Goal: Task Accomplishment & Management: Manage account settings

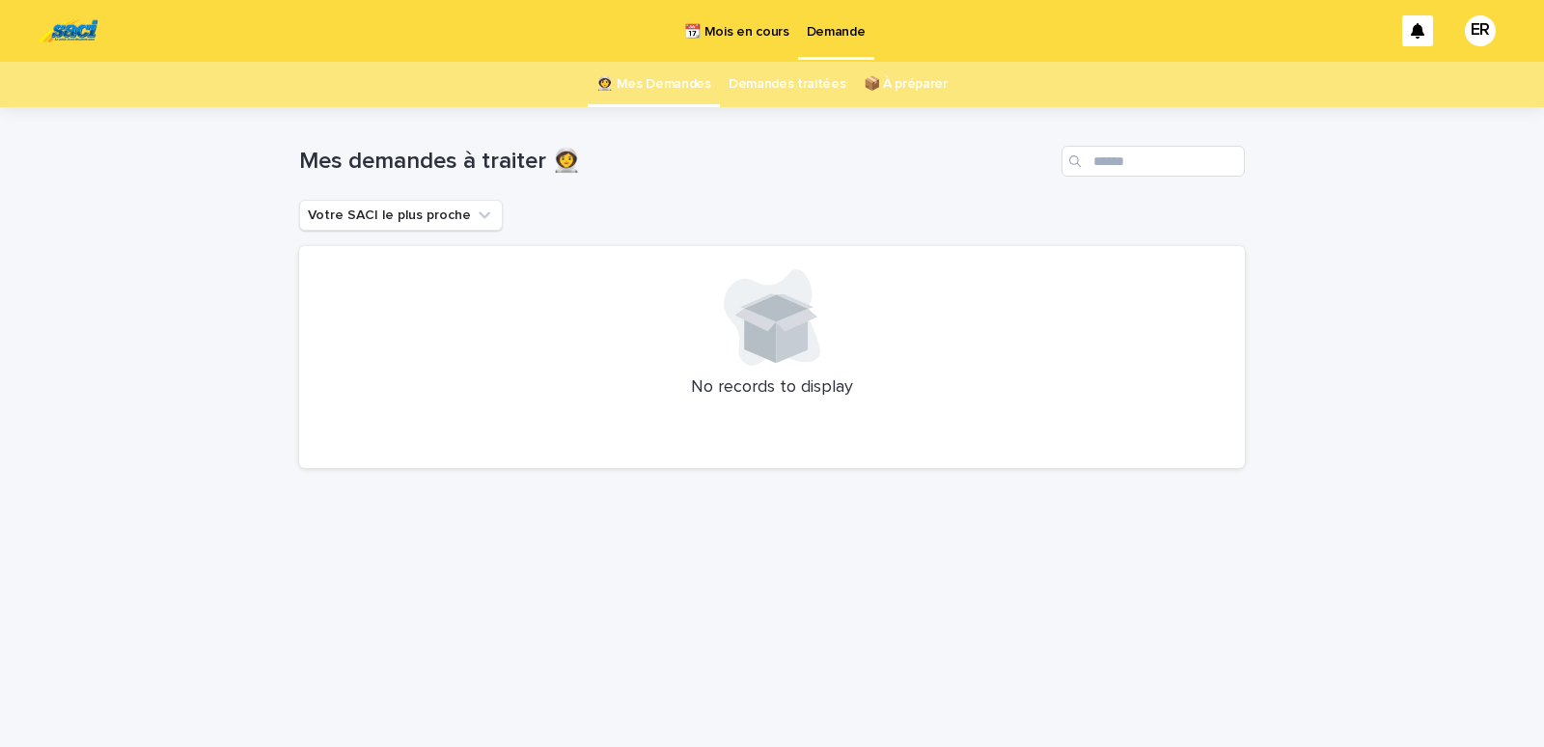
click at [735, 35] on p "📆 Mois en cours" at bounding box center [736, 20] width 104 height 41
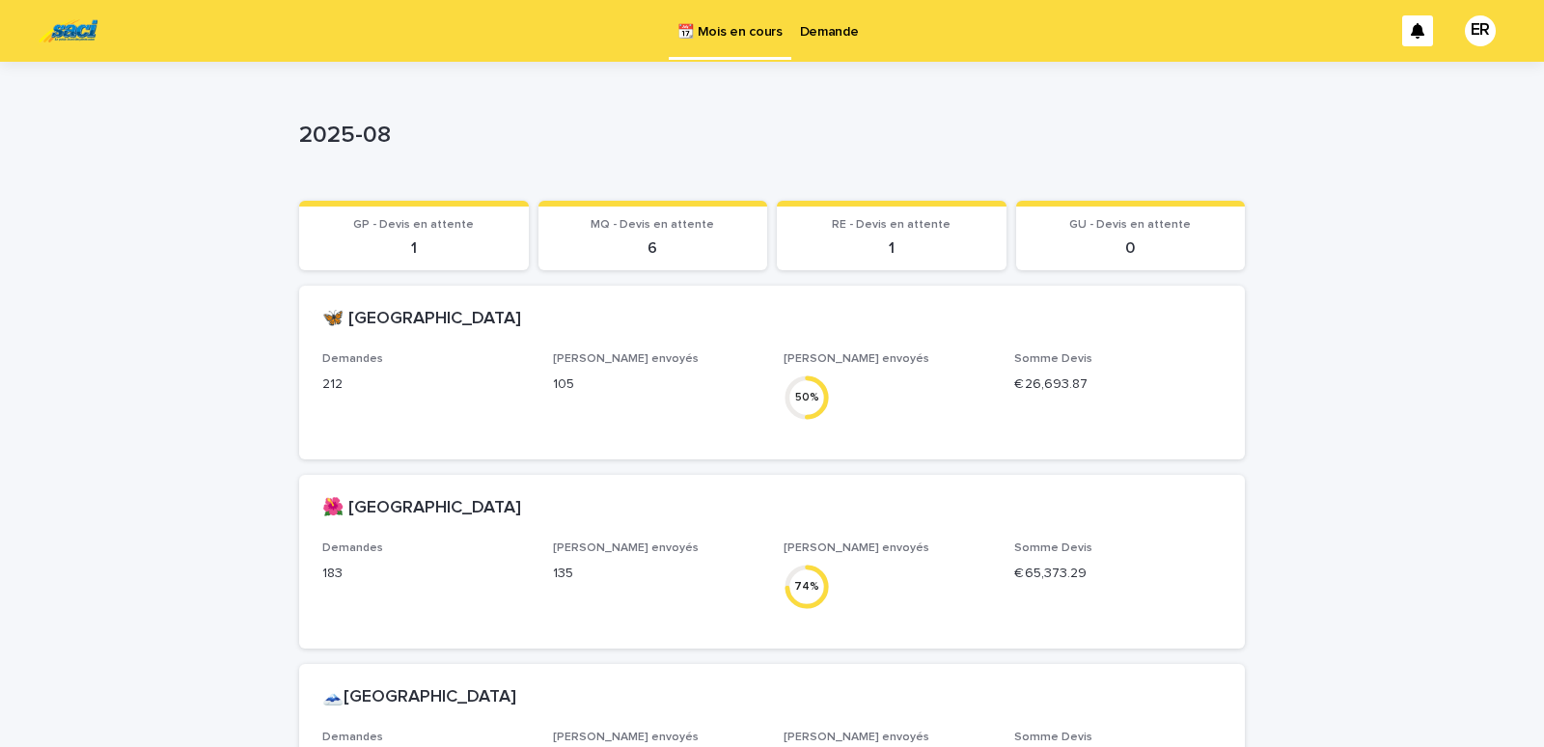
click at [842, 37] on p "Demande" at bounding box center [829, 20] width 59 height 41
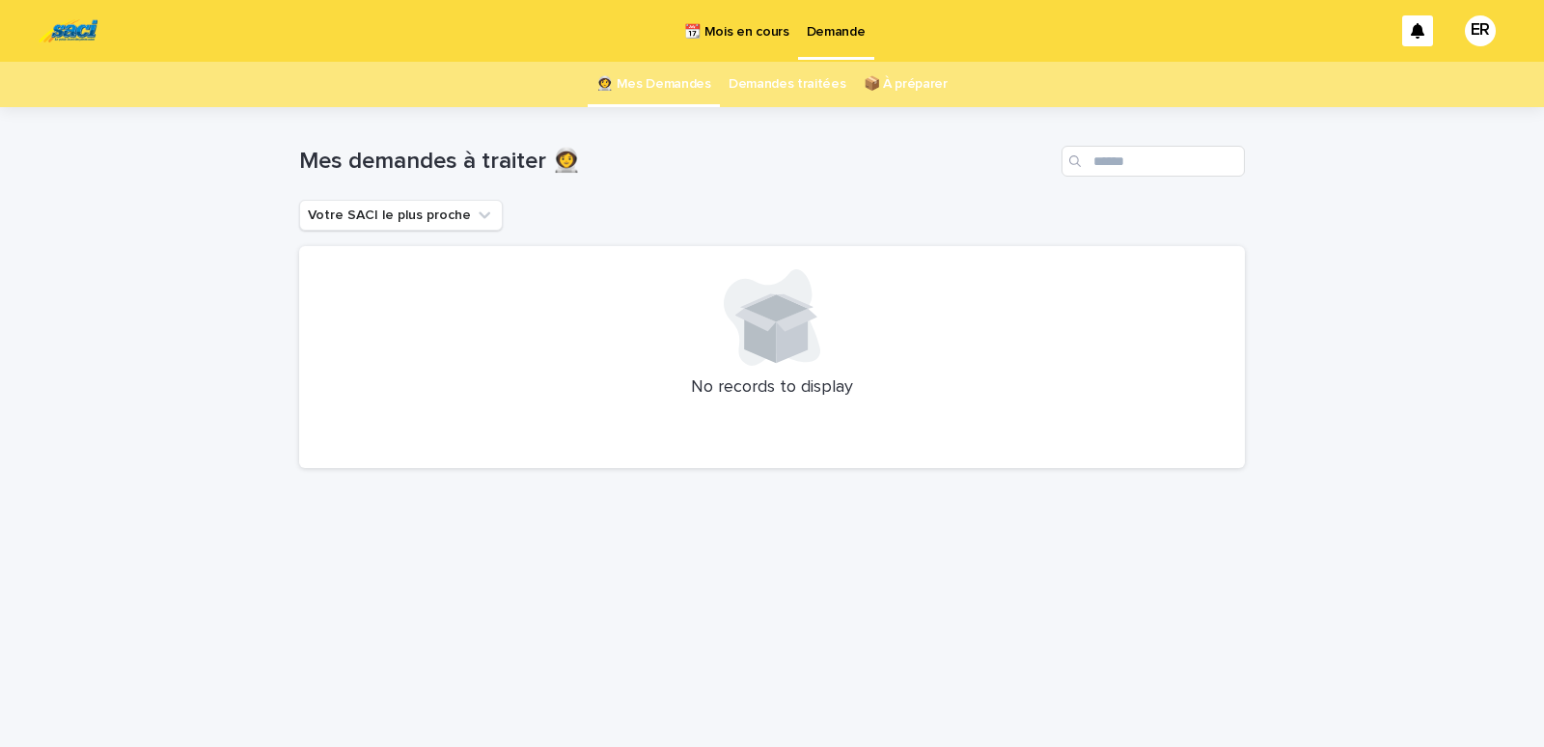
click at [727, 29] on p "📆 Mois en cours" at bounding box center [736, 20] width 104 height 41
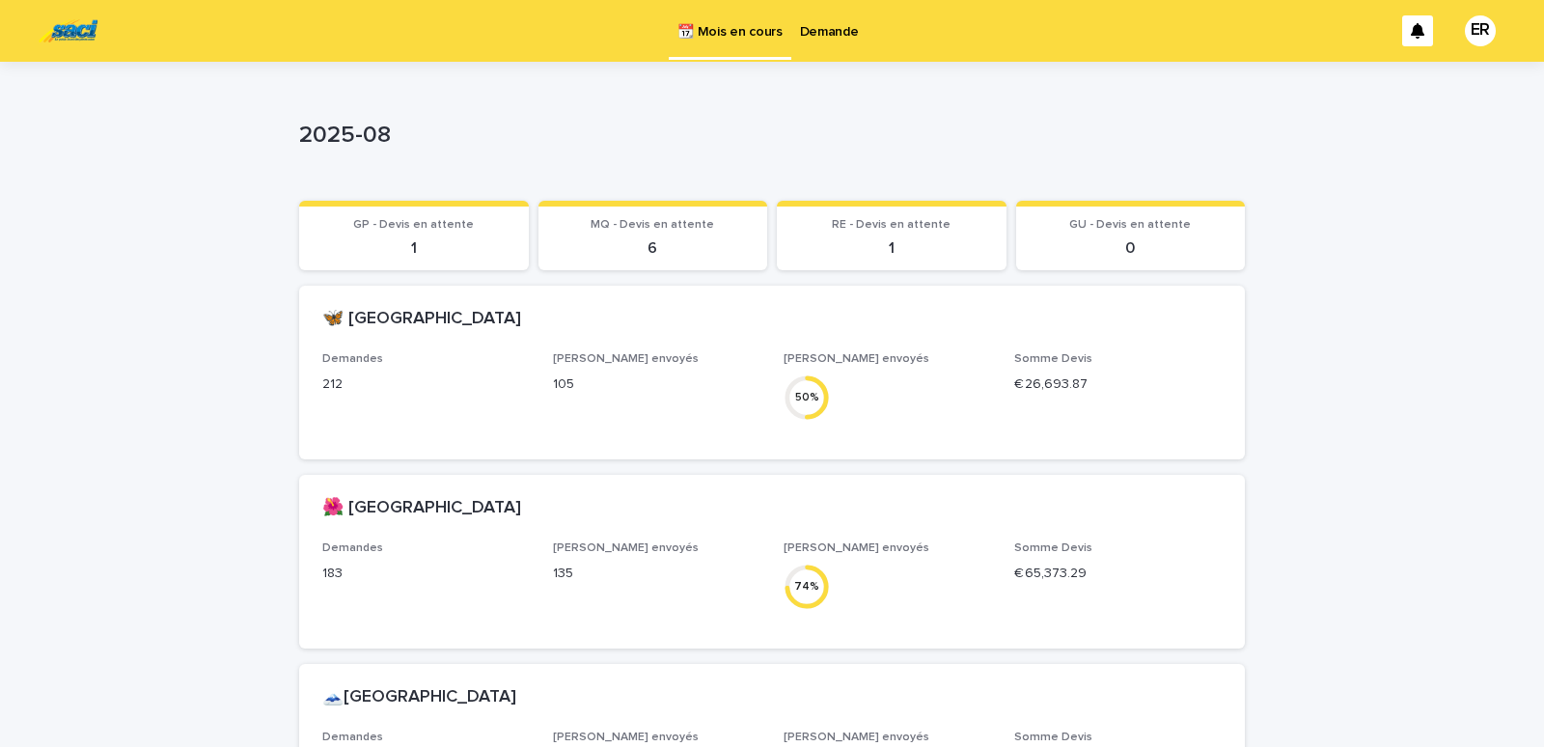
click at [818, 33] on p "Demande" at bounding box center [829, 20] width 59 height 41
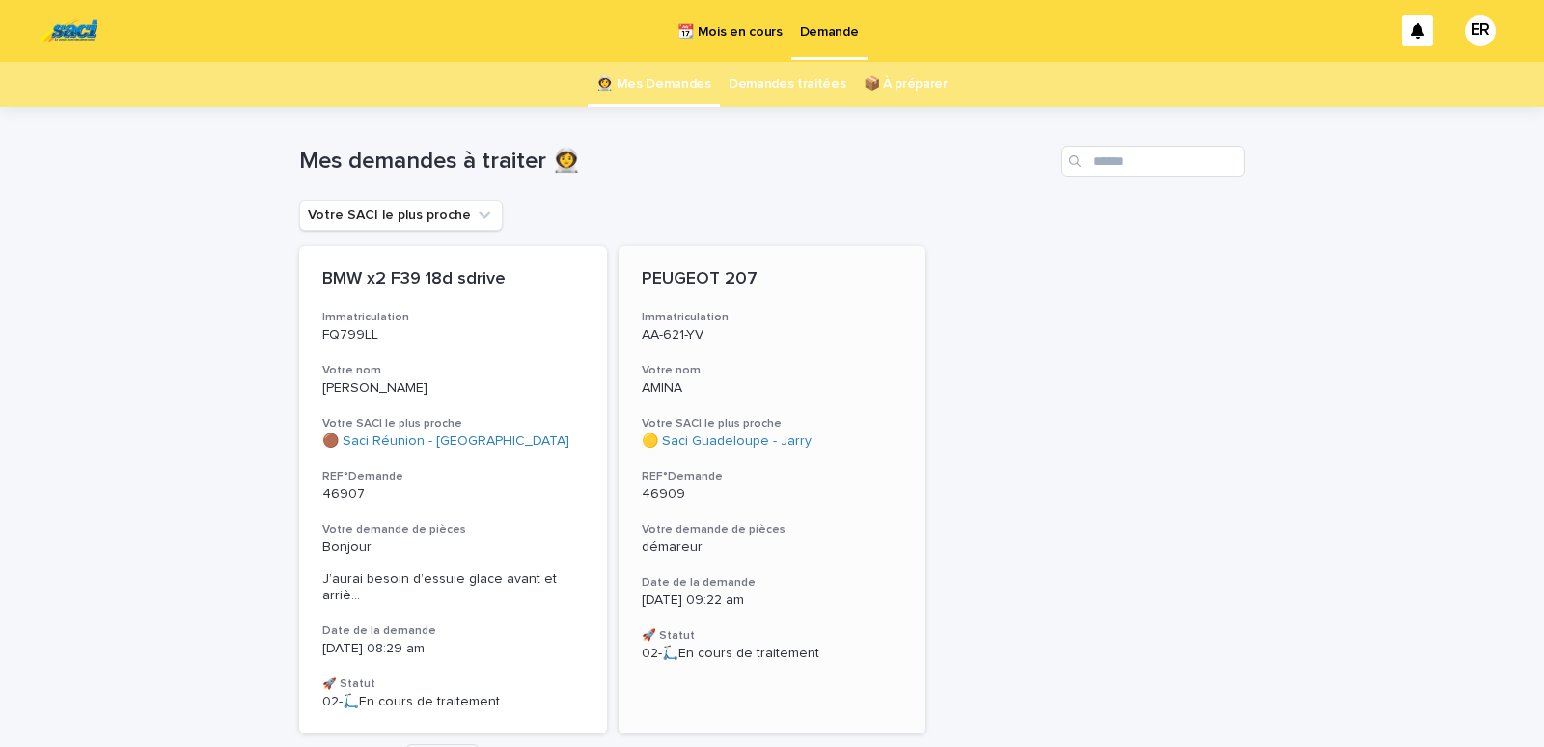
click at [710, 371] on h3 "Votre nom" at bounding box center [772, 370] width 261 height 15
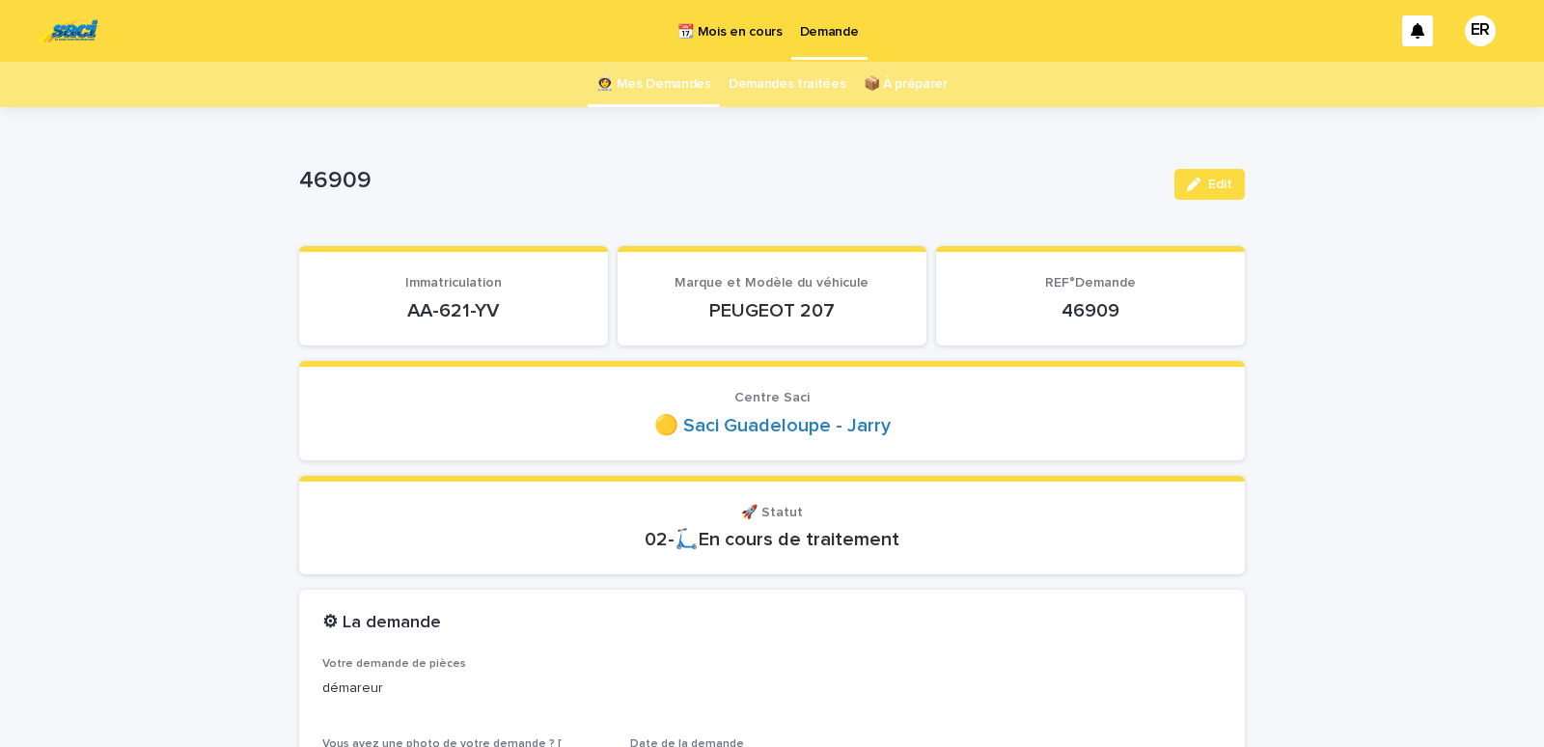
drag, startPoint x: 398, startPoint y: 315, endPoint x: 554, endPoint y: 291, distance: 157.2
click at [554, 295] on div "AA-621-YV" at bounding box center [453, 308] width 262 height 27
drag, startPoint x: 363, startPoint y: 311, endPoint x: 490, endPoint y: 306, distance: 127.4
click at [490, 306] on p "AA-621-YV" at bounding box center [453, 310] width 262 height 23
copy p "AA-621-YV"
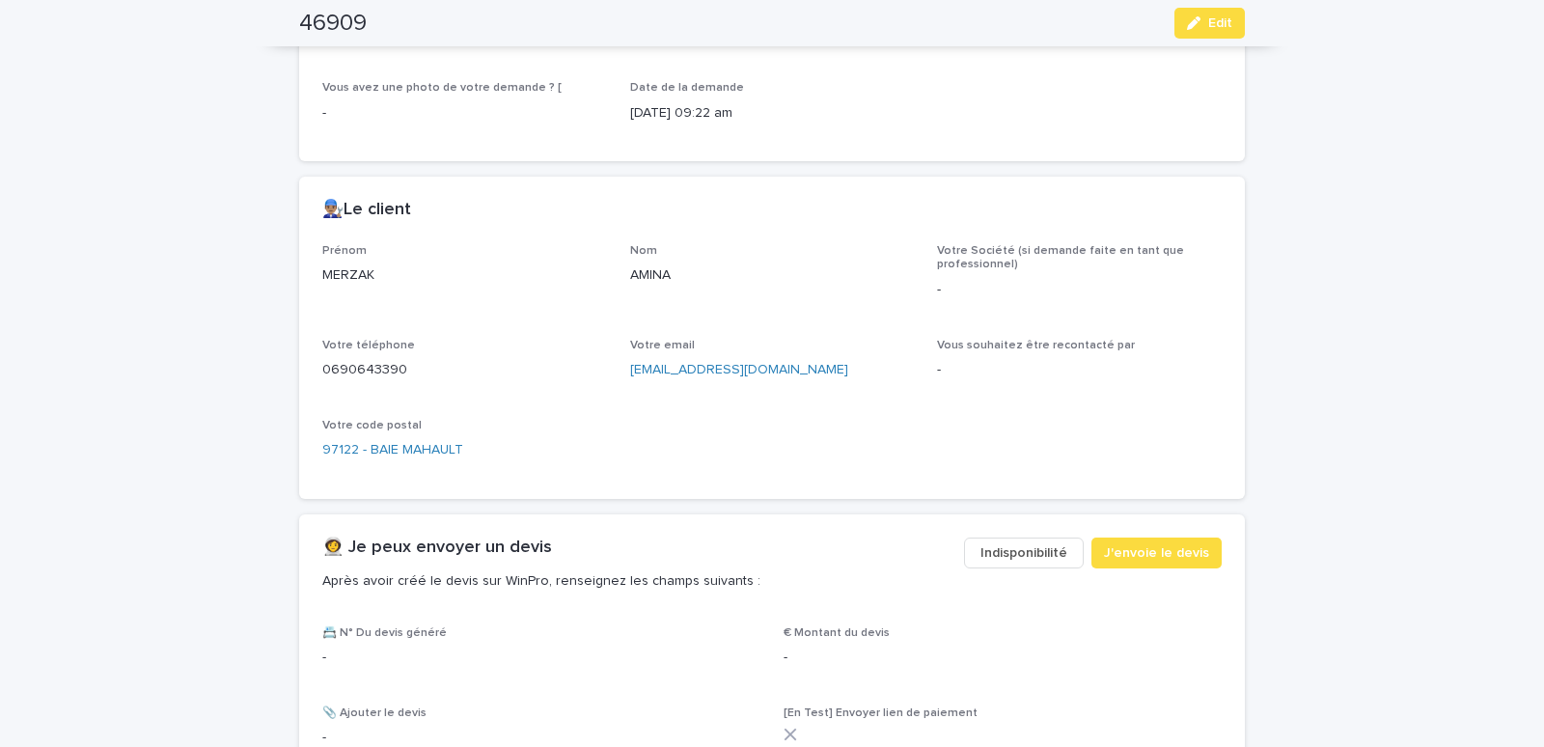
scroll to position [902, 0]
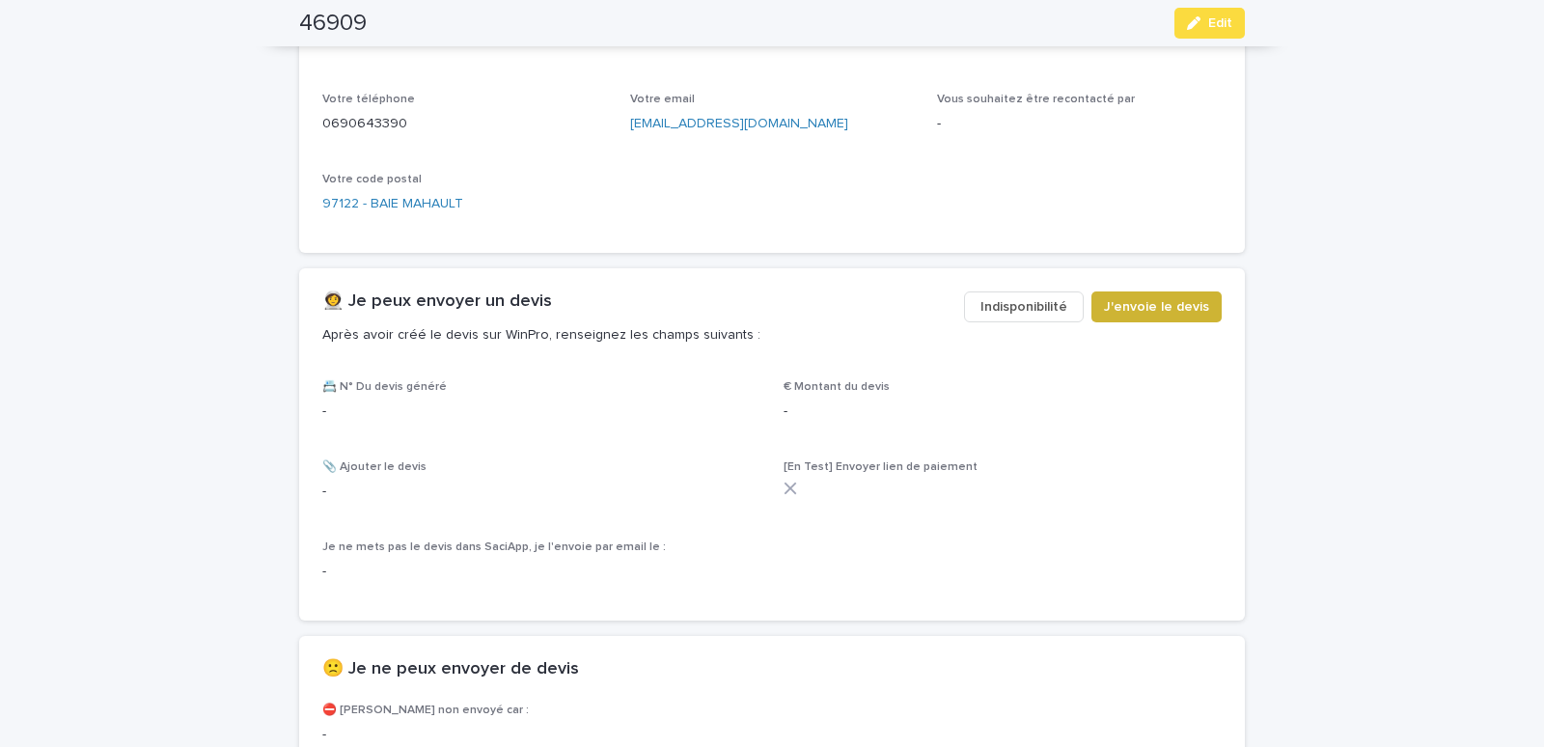
click at [1136, 306] on span "J'envoie le devis" at bounding box center [1156, 306] width 105 height 19
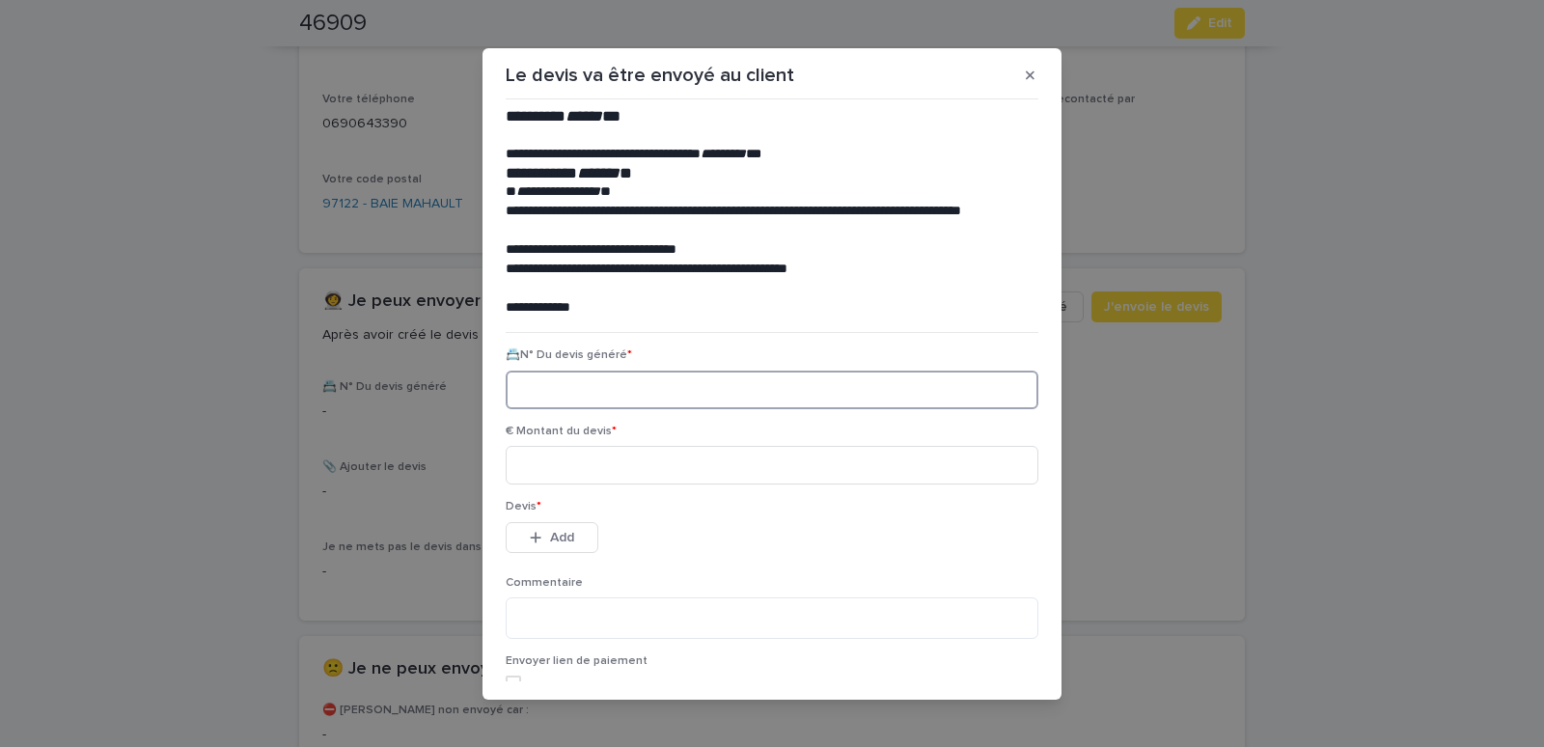
click at [577, 398] on input at bounding box center [772, 389] width 533 height 39
paste input "********"
type input "********"
click at [580, 457] on input at bounding box center [772, 465] width 533 height 39
type input "******"
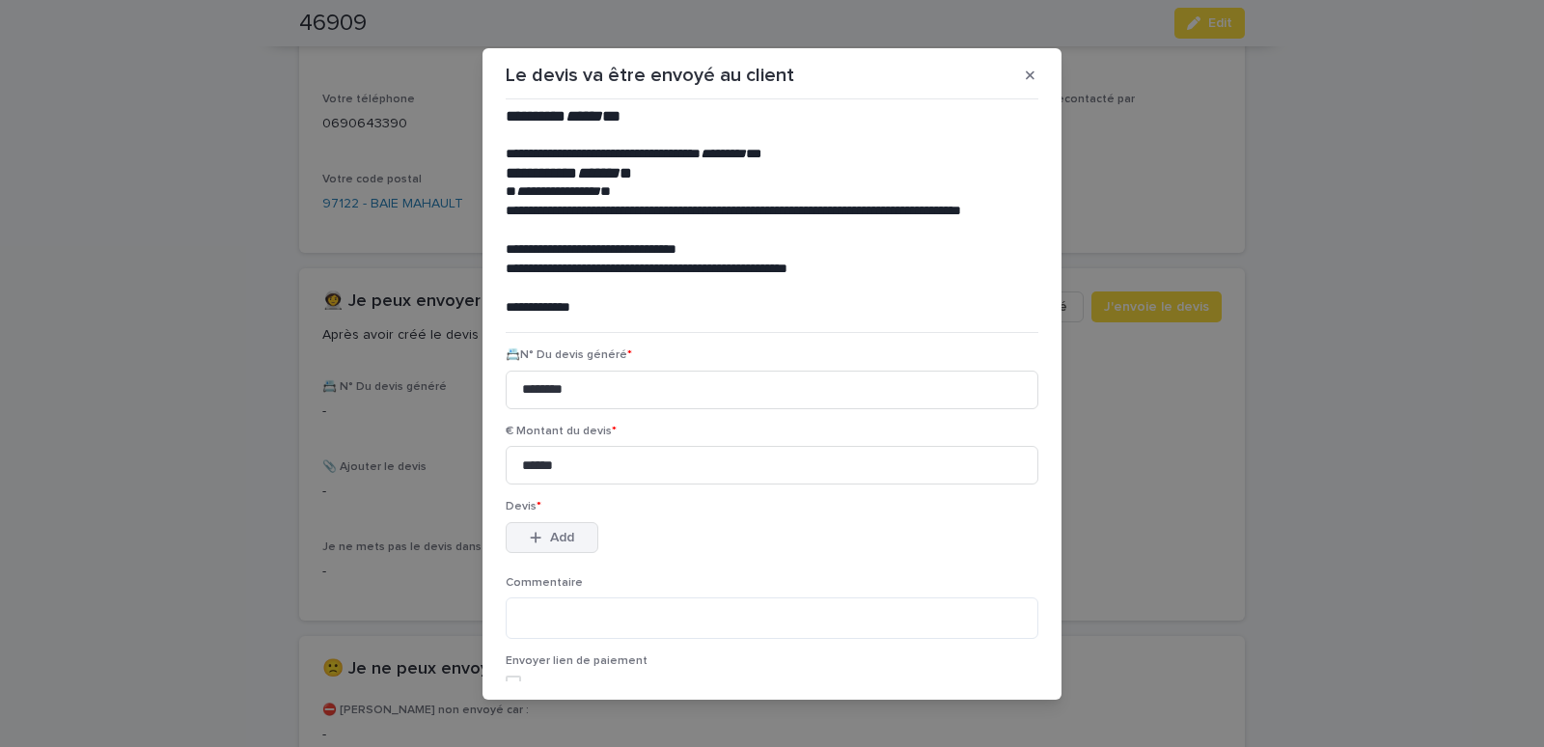
click at [538, 538] on div "button" at bounding box center [539, 538] width 19 height 14
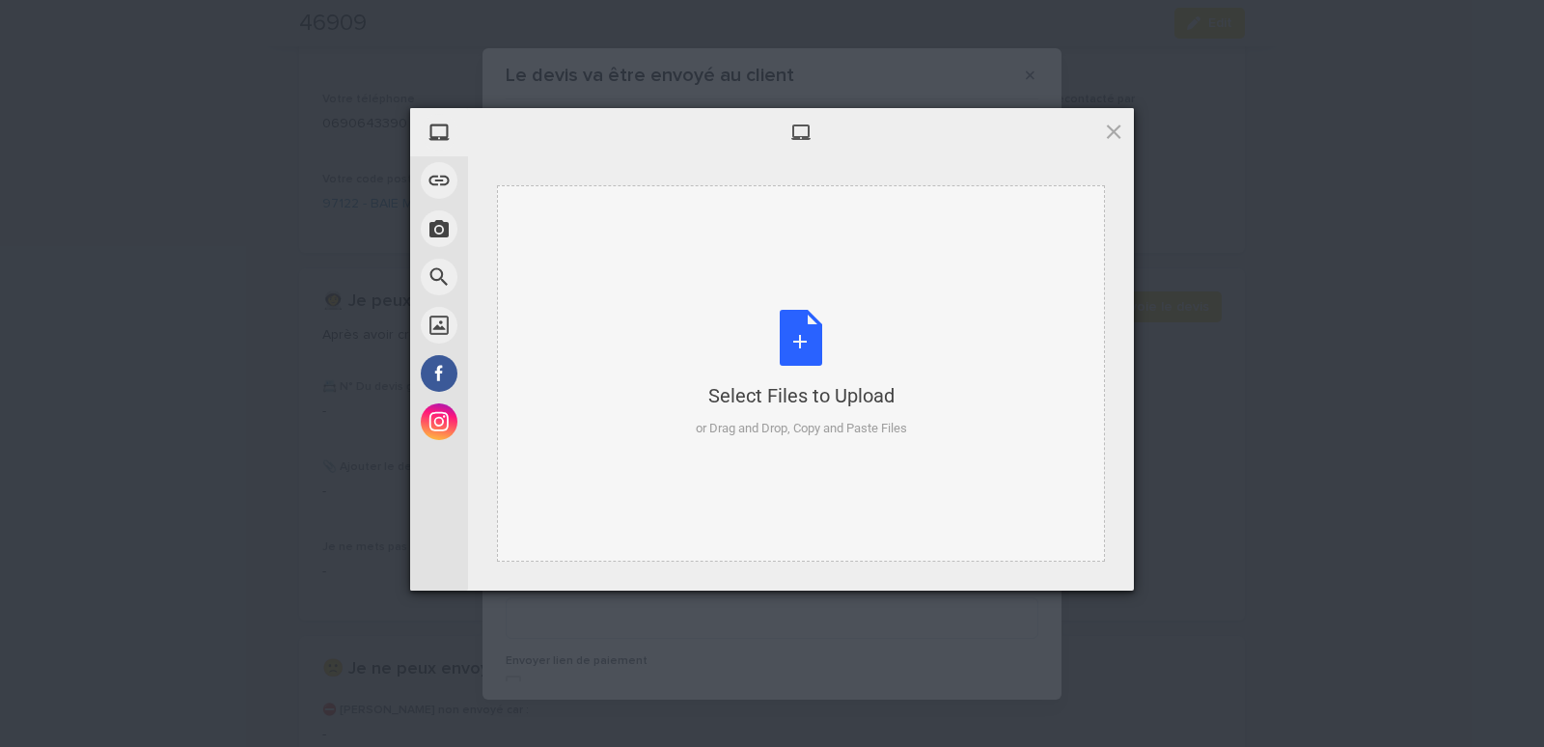
click at [708, 292] on div "Select Files to Upload or Drag and Drop, Copy and Paste Files" at bounding box center [801, 373] width 608 height 376
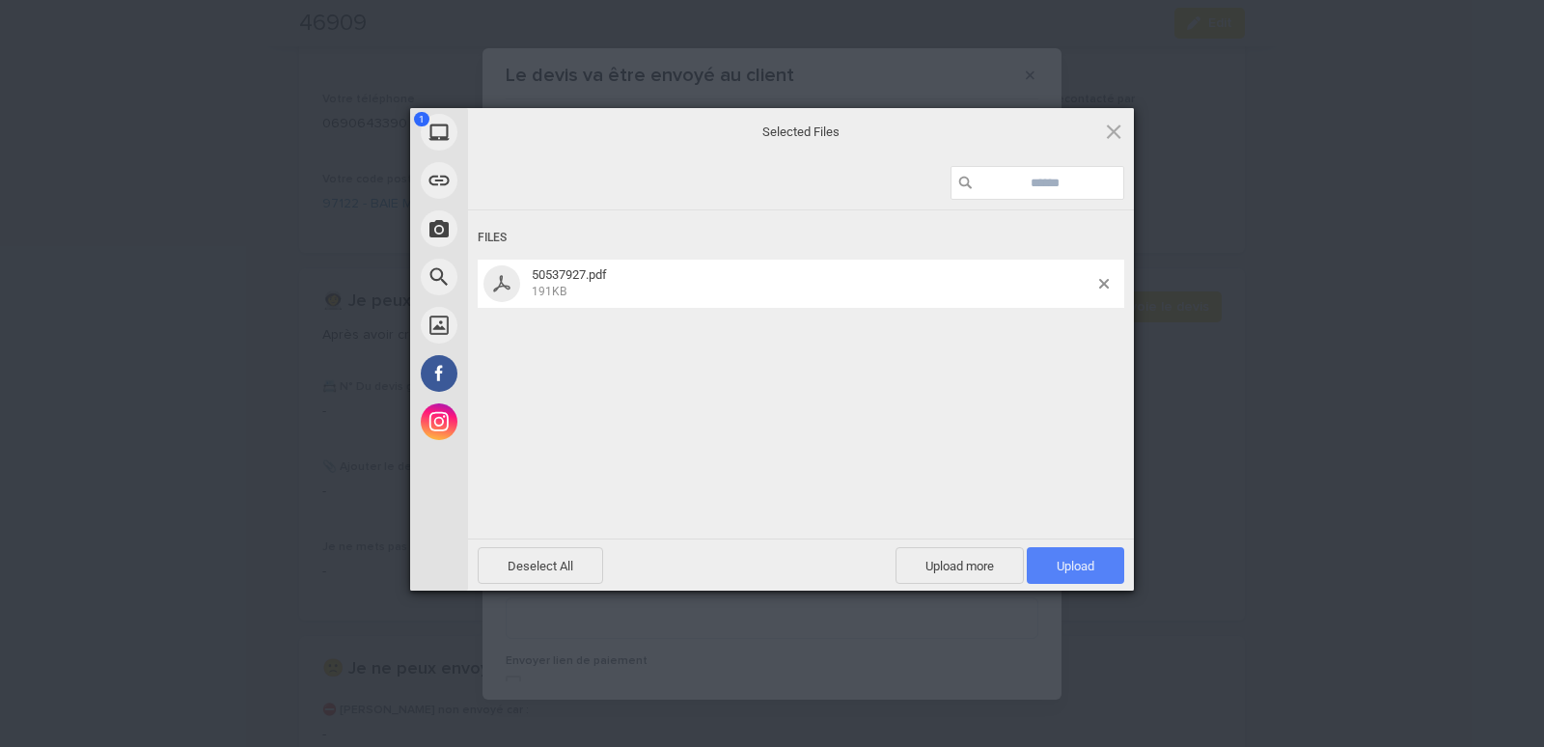
click at [1092, 557] on span "Upload 1" at bounding box center [1074, 565] width 97 height 37
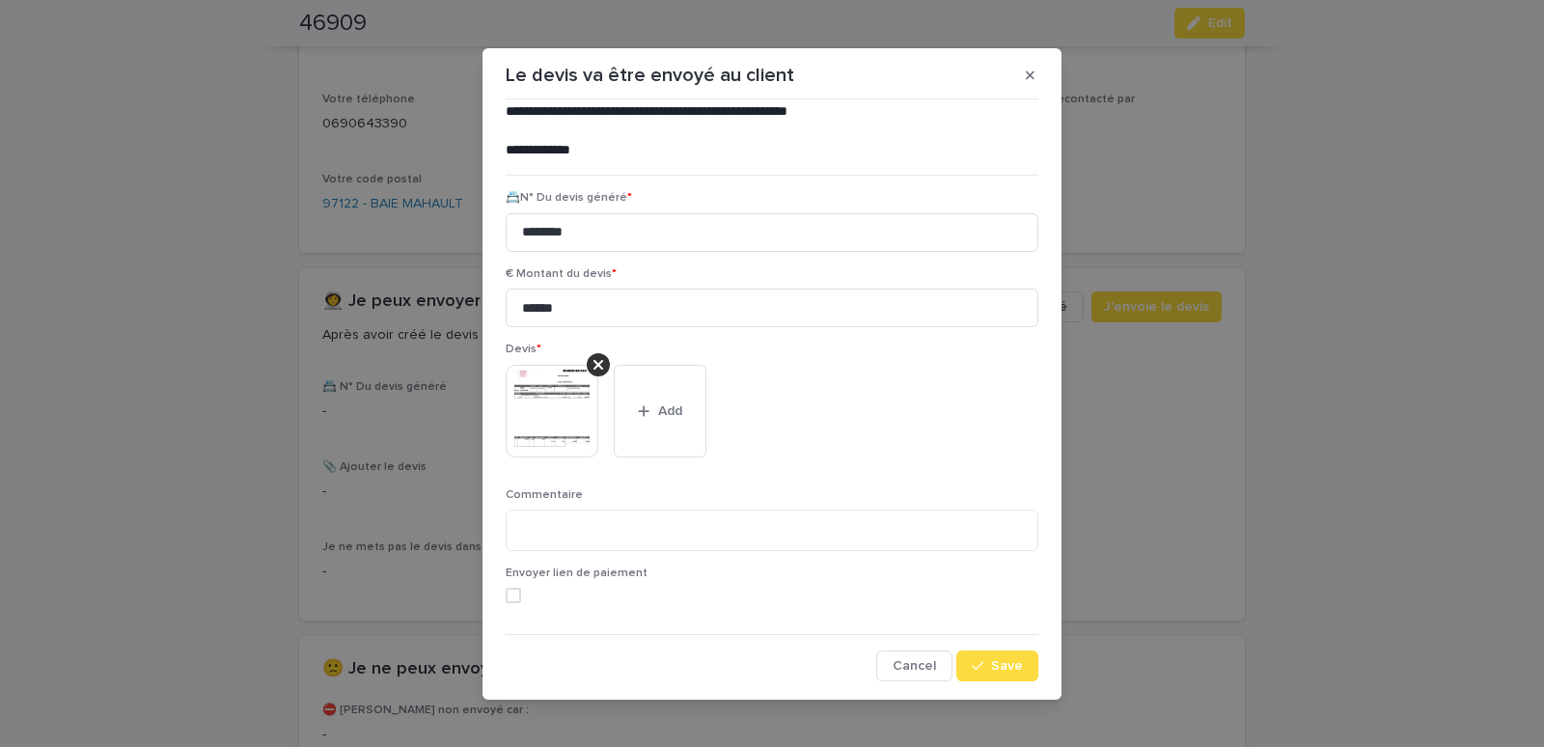
scroll to position [10, 0]
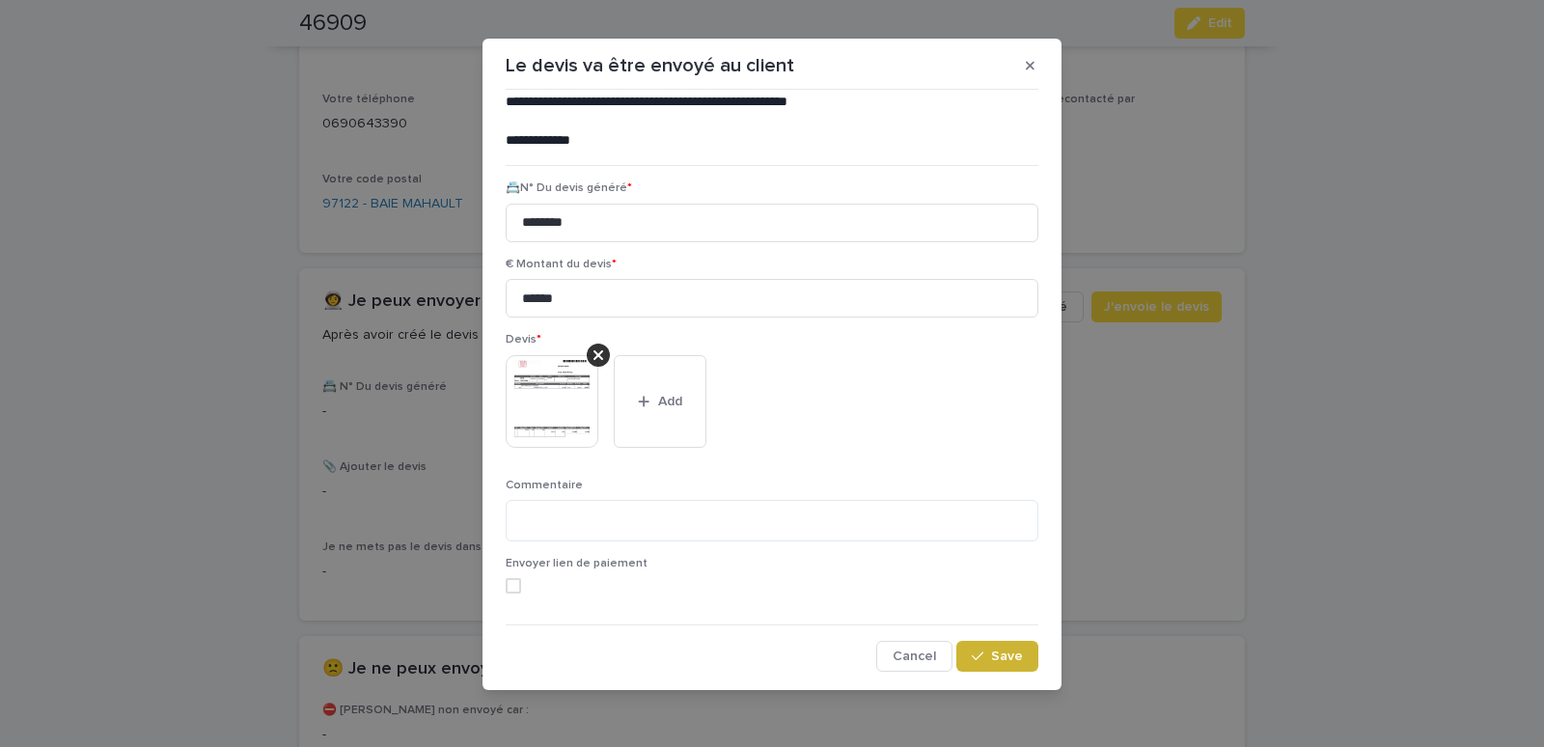
click at [975, 650] on div "button" at bounding box center [981, 656] width 19 height 14
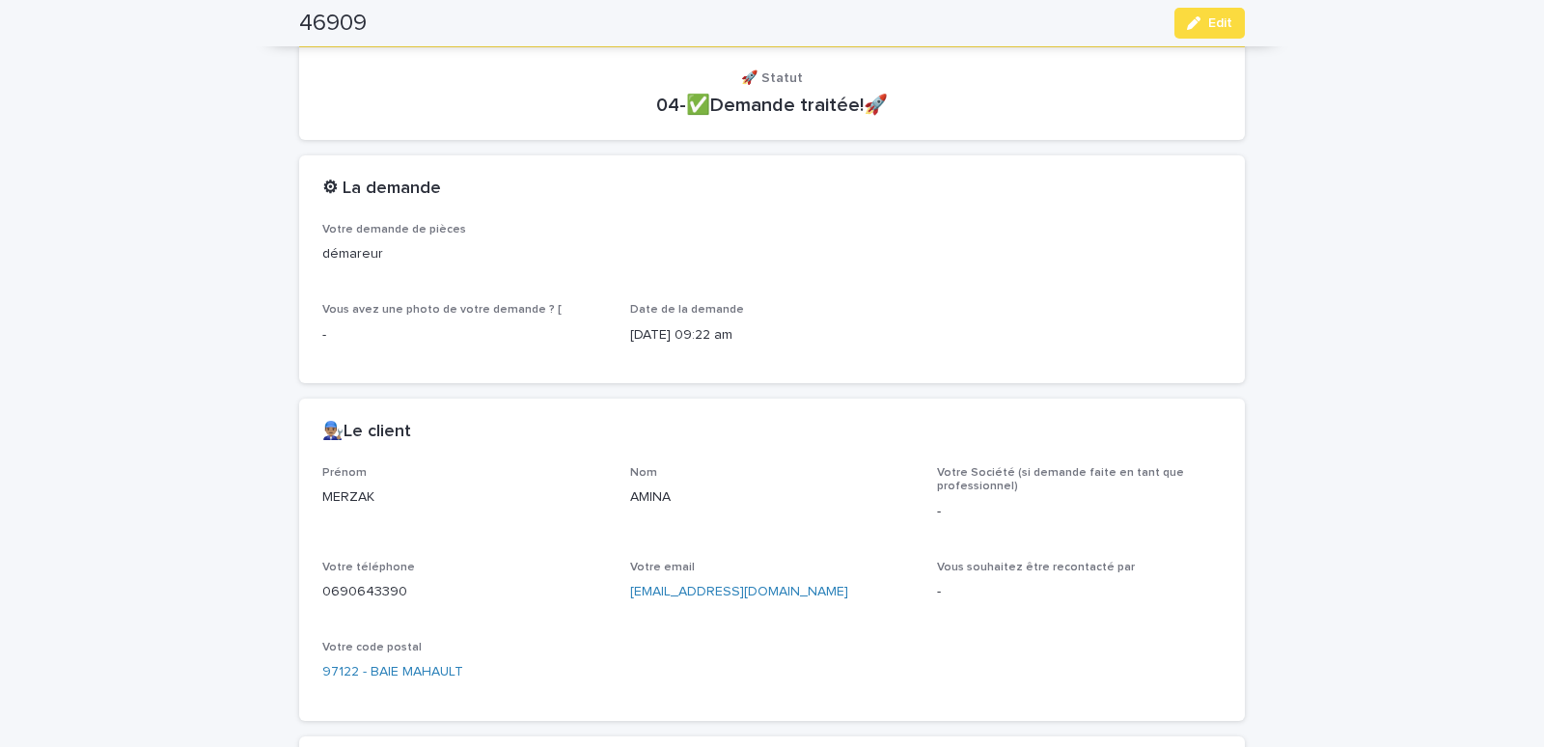
scroll to position [24, 0]
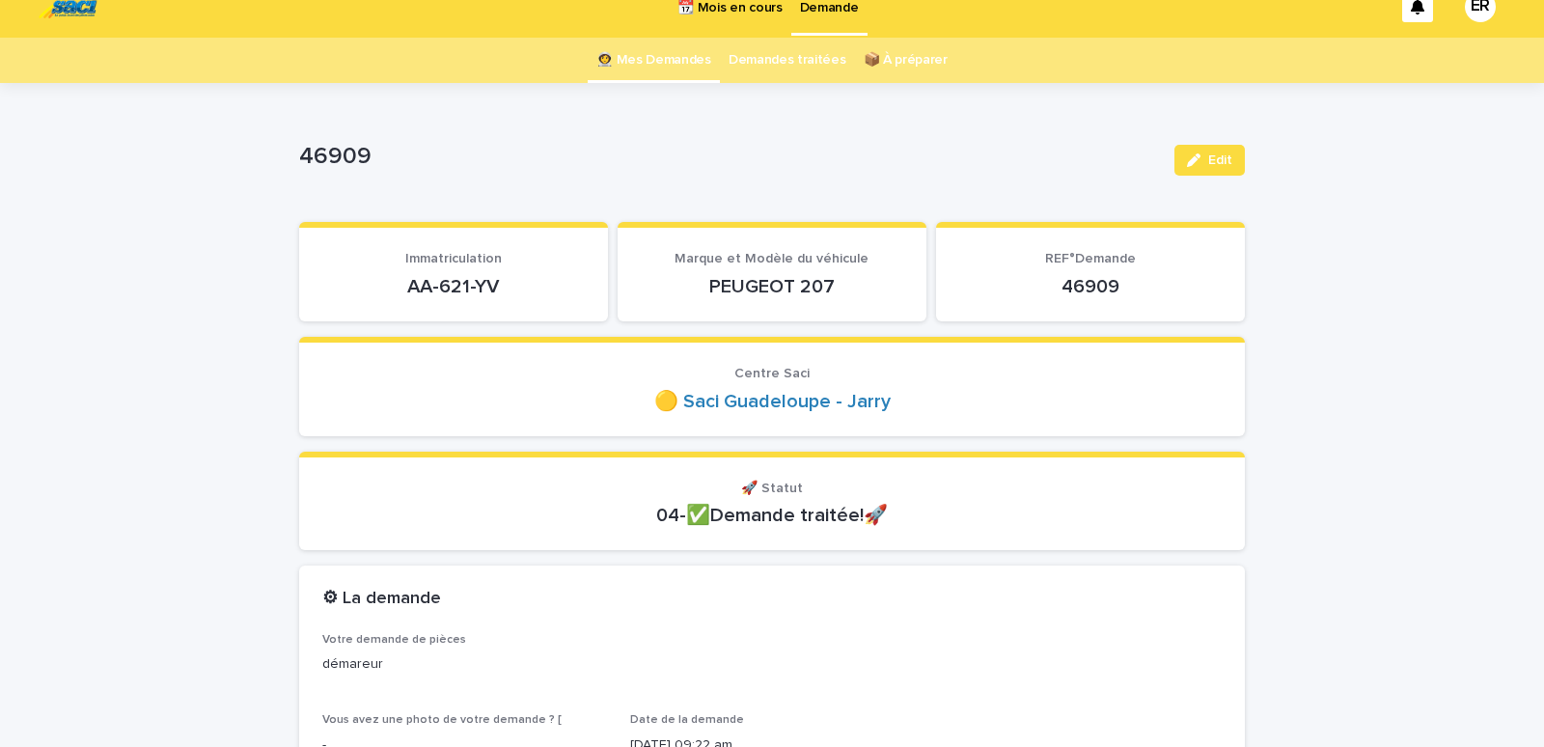
click at [699, 58] on link "👩‍🚀 Mes Demandes" at bounding box center [653, 60] width 115 height 45
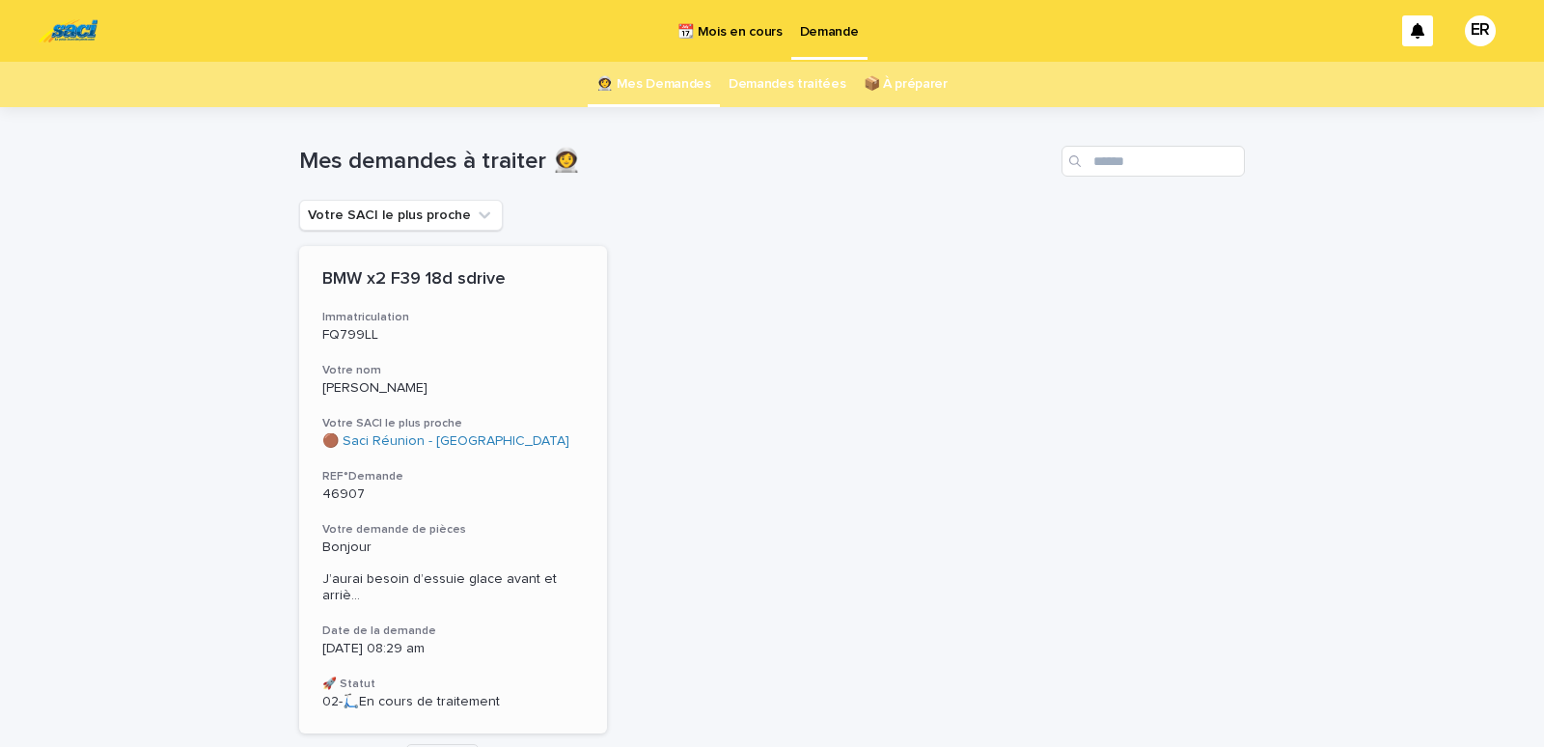
click at [426, 393] on p "[PERSON_NAME]" at bounding box center [452, 388] width 261 height 16
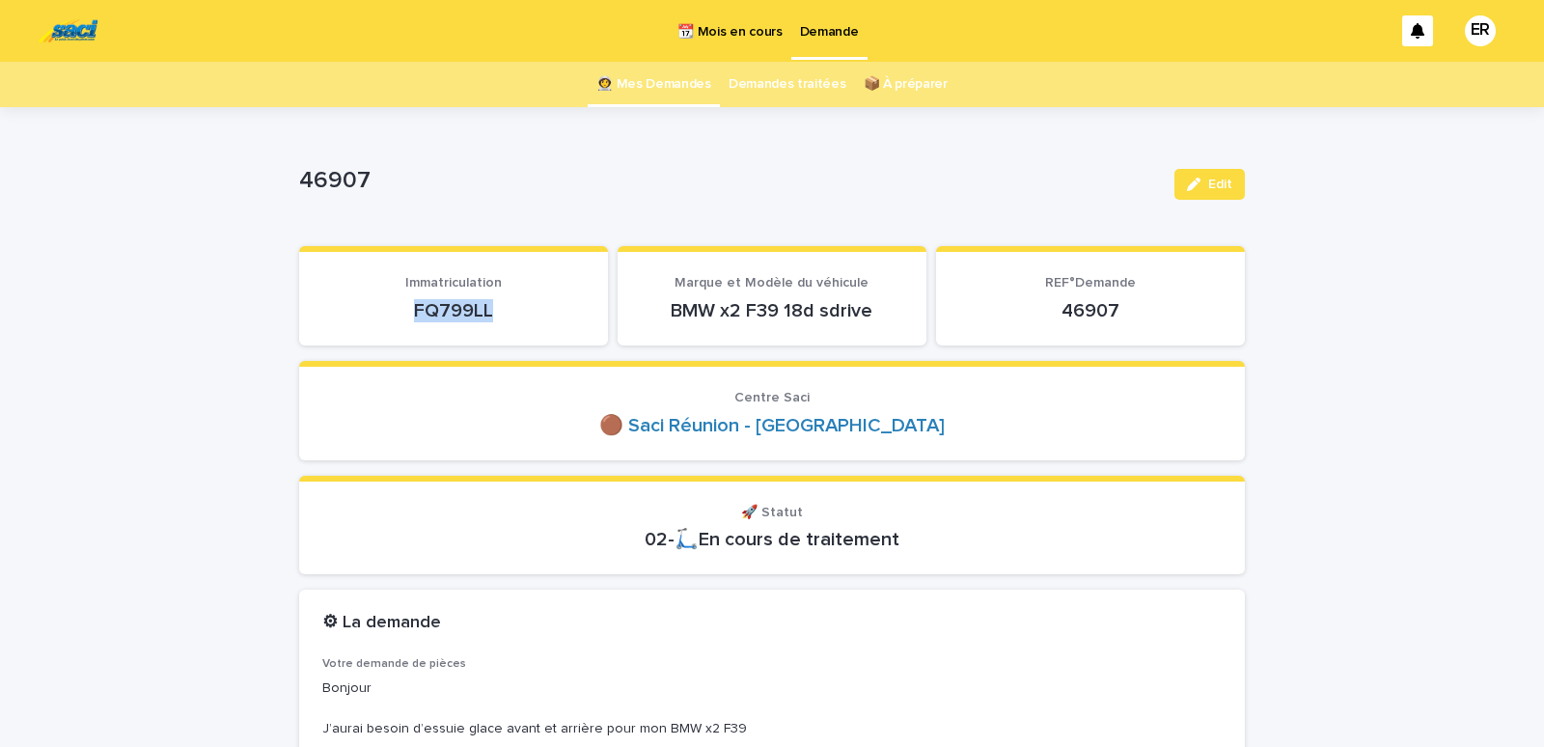
drag, startPoint x: 407, startPoint y: 316, endPoint x: 493, endPoint y: 315, distance: 85.9
click at [493, 315] on p "FQ799LL" at bounding box center [453, 310] width 262 height 23
copy p "FQ799LL"
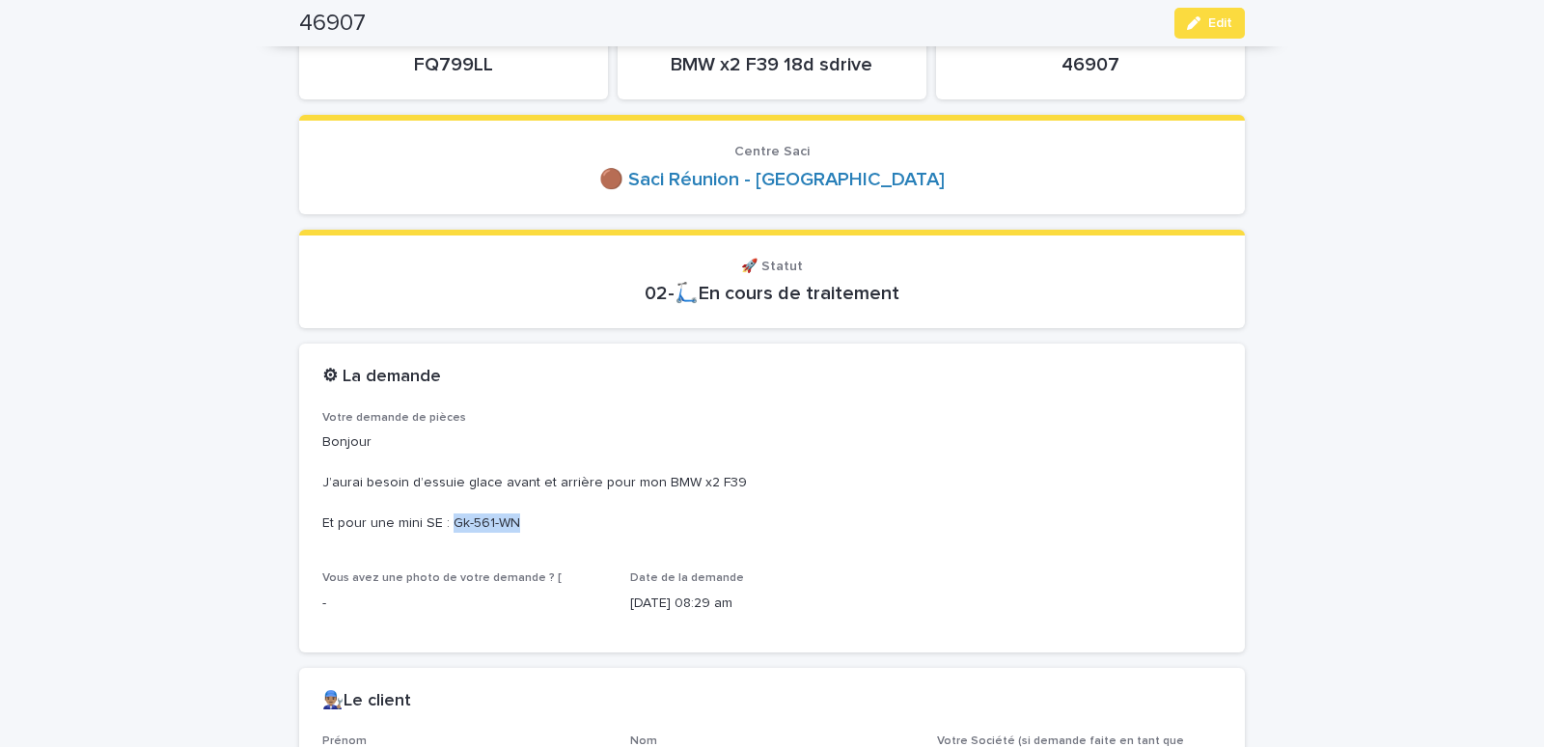
drag, startPoint x: 442, startPoint y: 521, endPoint x: 511, endPoint y: 521, distance: 69.5
click at [511, 521] on p "Bonjour J’aurai besoin d’essuie glace avant et arrière pour mon BMW x2 F39 Et p…" at bounding box center [771, 482] width 899 height 100
copy p "Gk-561-WN"
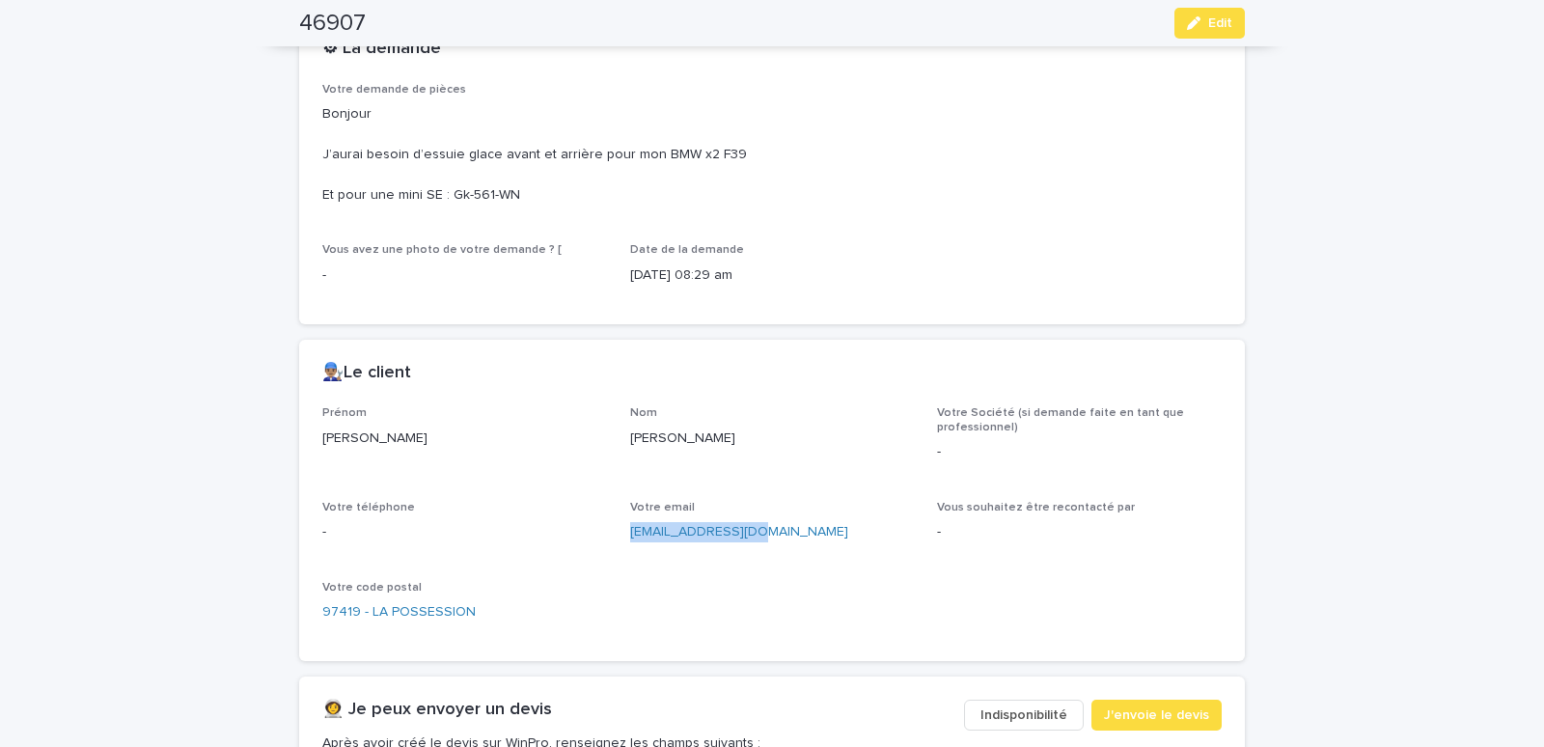
drag, startPoint x: 620, startPoint y: 537, endPoint x: 775, endPoint y: 547, distance: 154.7
click at [775, 547] on div "Prénom [PERSON_NAME] Votre Société (si demande faite en tant que professionnel)…" at bounding box center [771, 522] width 899 height 232
copy link "[EMAIL_ADDRESS][DOMAIN_NAME]"
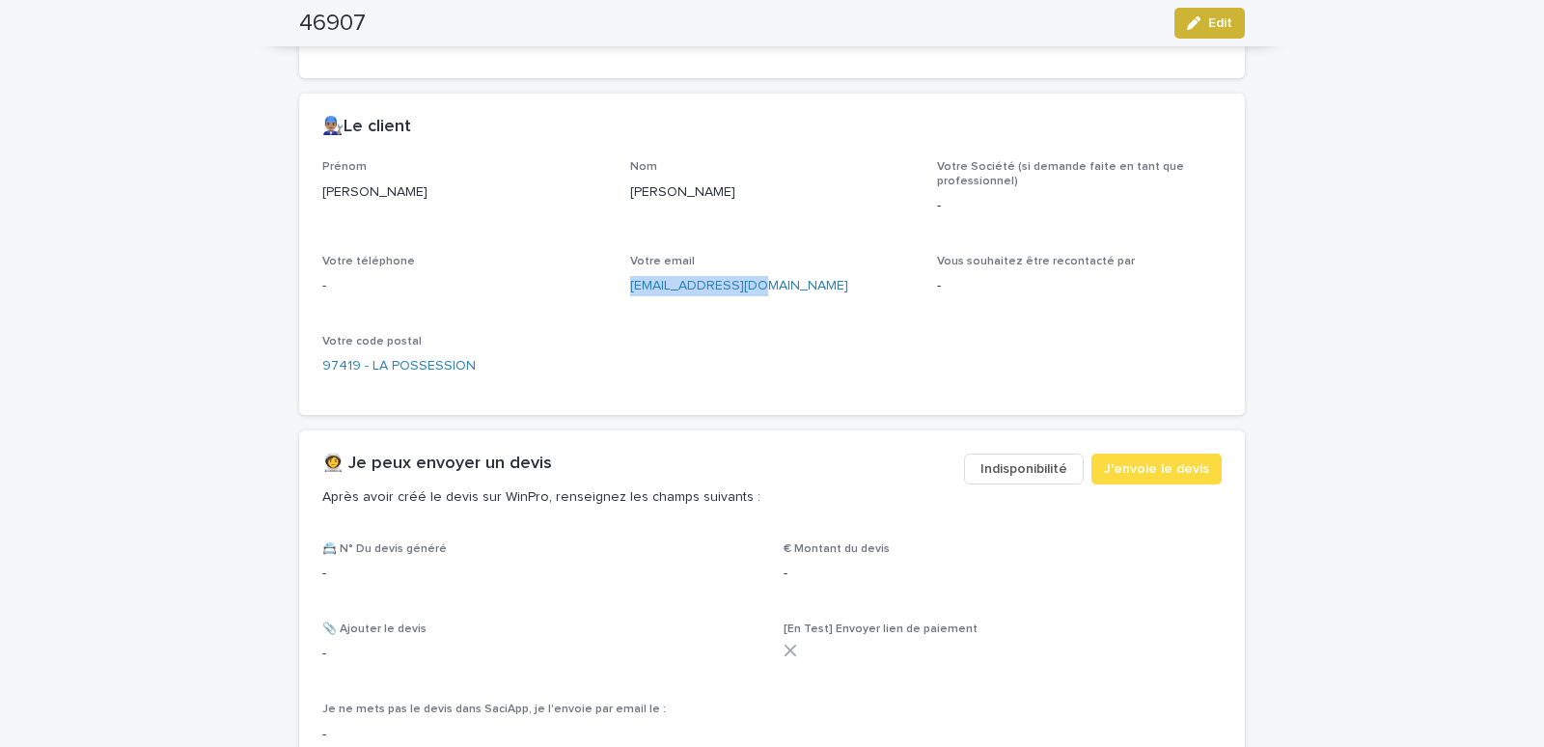
click at [1191, 8] on button "Edit" at bounding box center [1209, 23] width 70 height 31
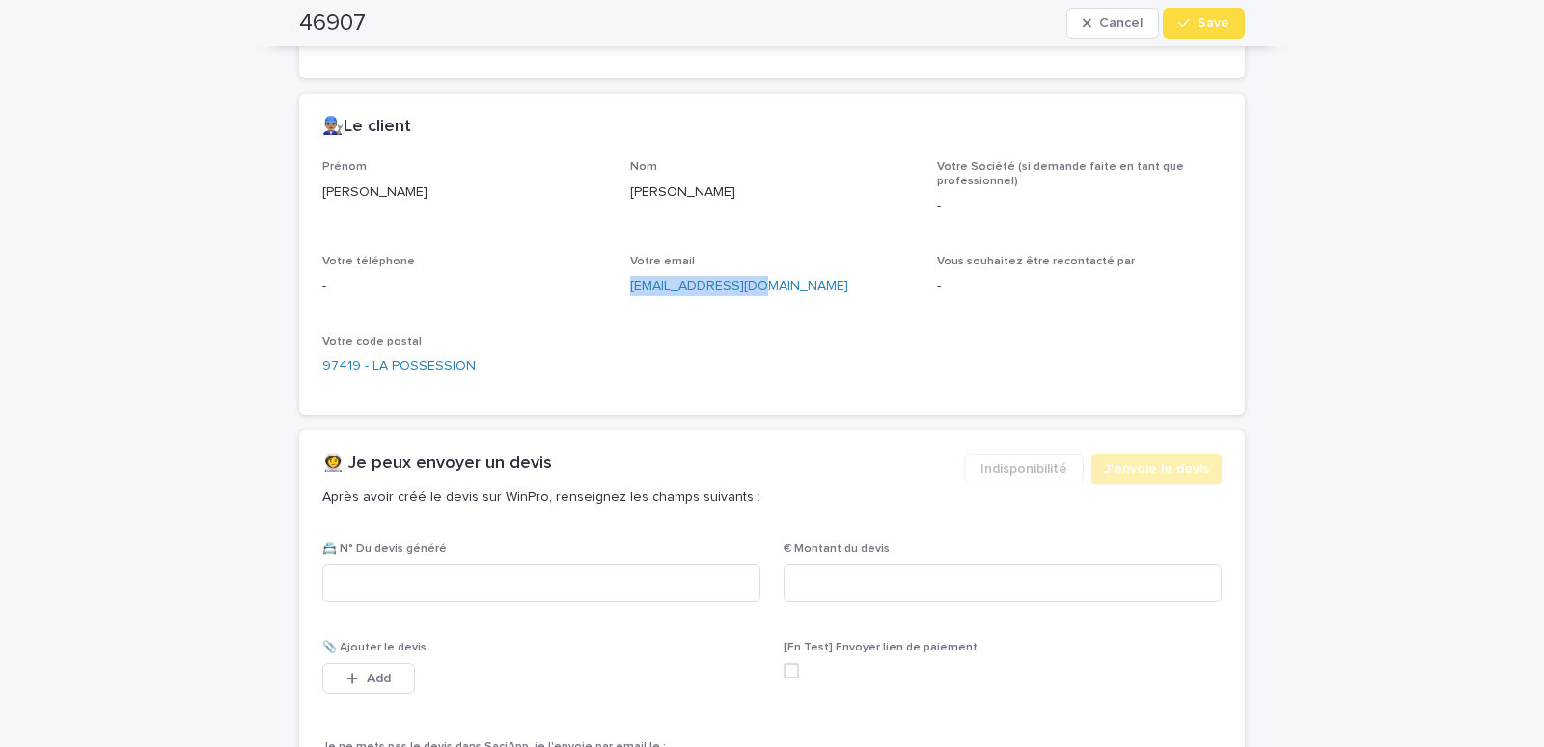
scroll to position [878, 0]
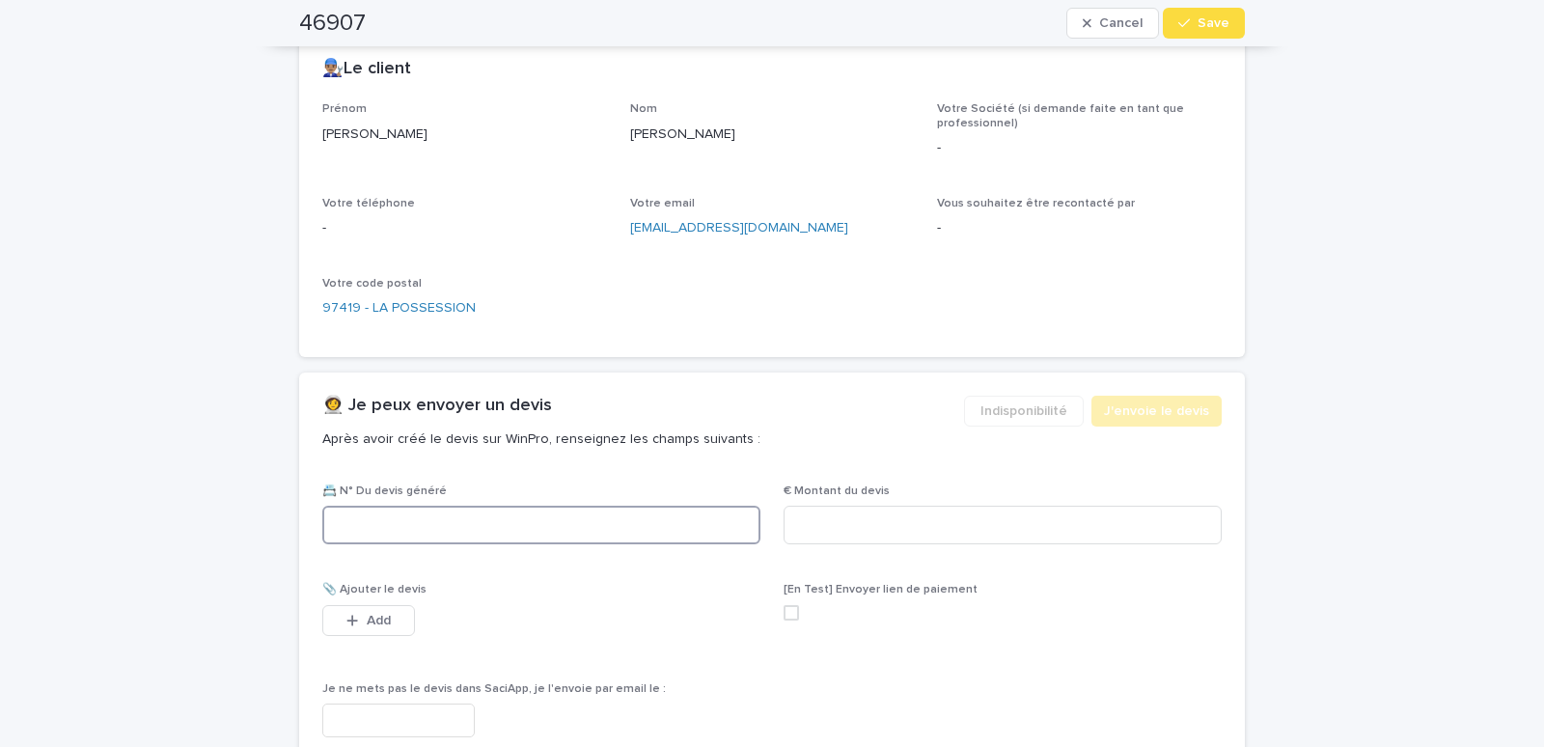
click at [375, 518] on input at bounding box center [541, 525] width 438 height 39
paste input "********"
type input "********"
click at [823, 507] on input at bounding box center [1002, 525] width 438 height 39
type input "*****"
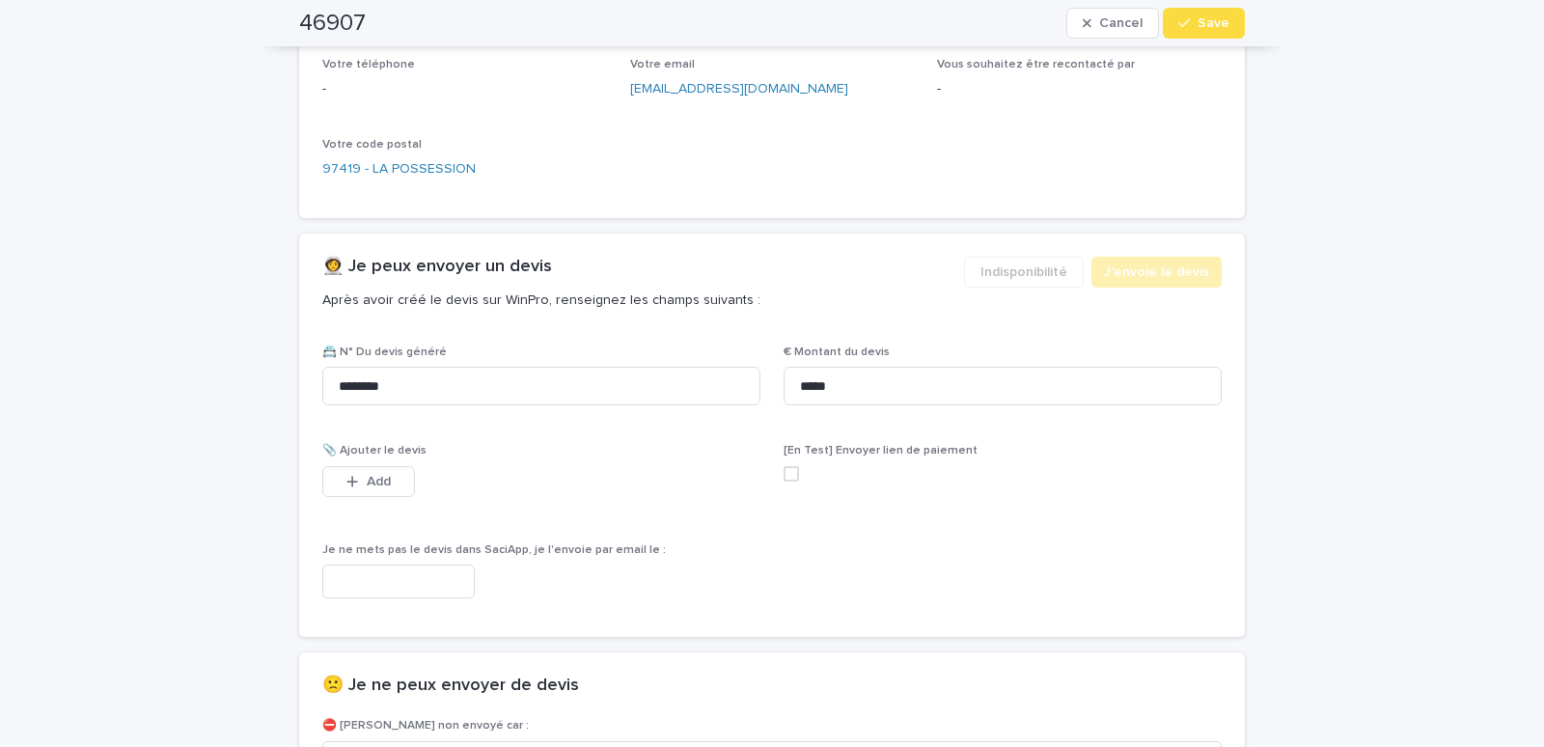
scroll to position [1124, 0]
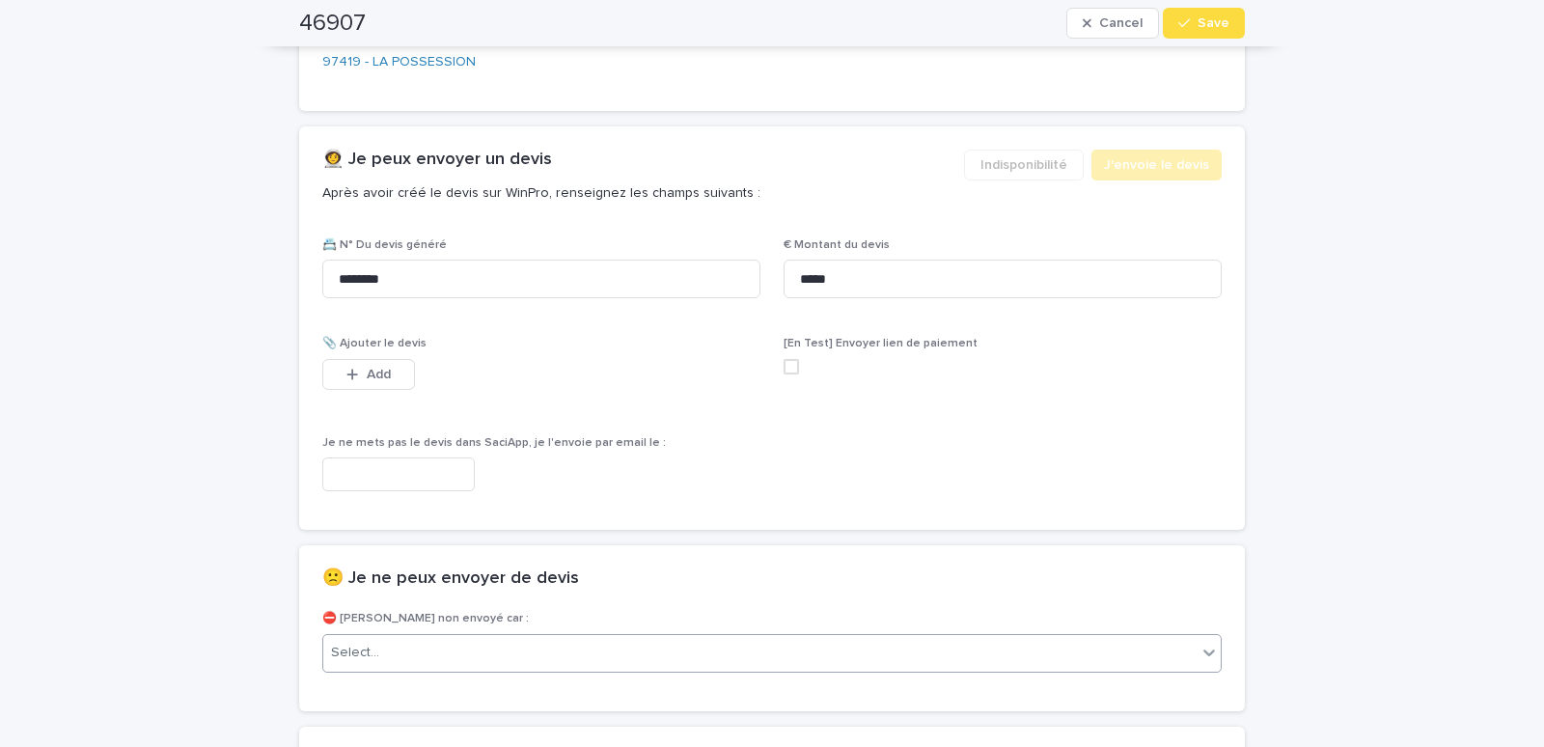
click at [452, 652] on div "Select..." at bounding box center [759, 653] width 873 height 32
click at [419, 651] on div "Select..." at bounding box center [759, 653] width 873 height 32
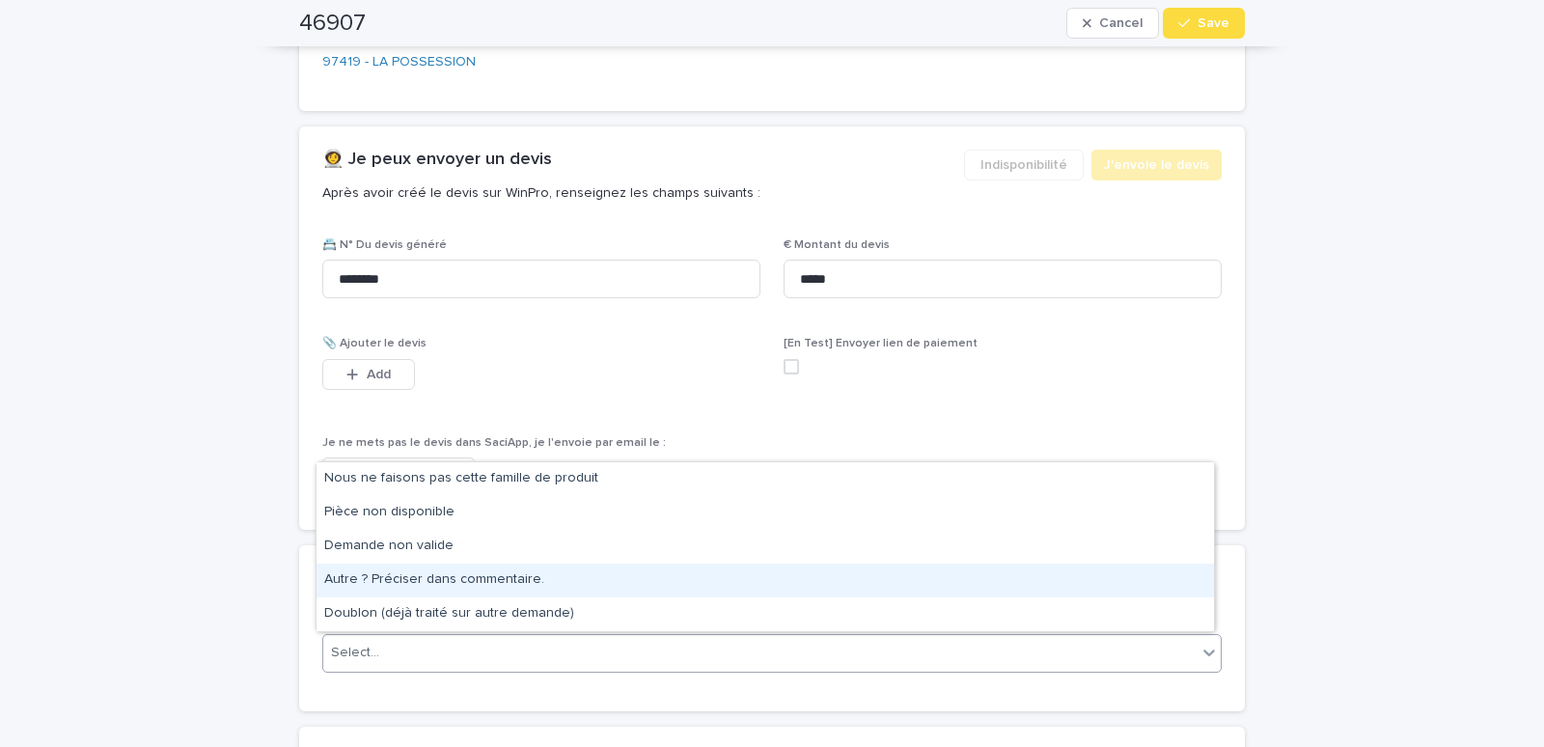
click at [402, 579] on div "Autre ? Préciser dans commentaire." at bounding box center [764, 580] width 897 height 34
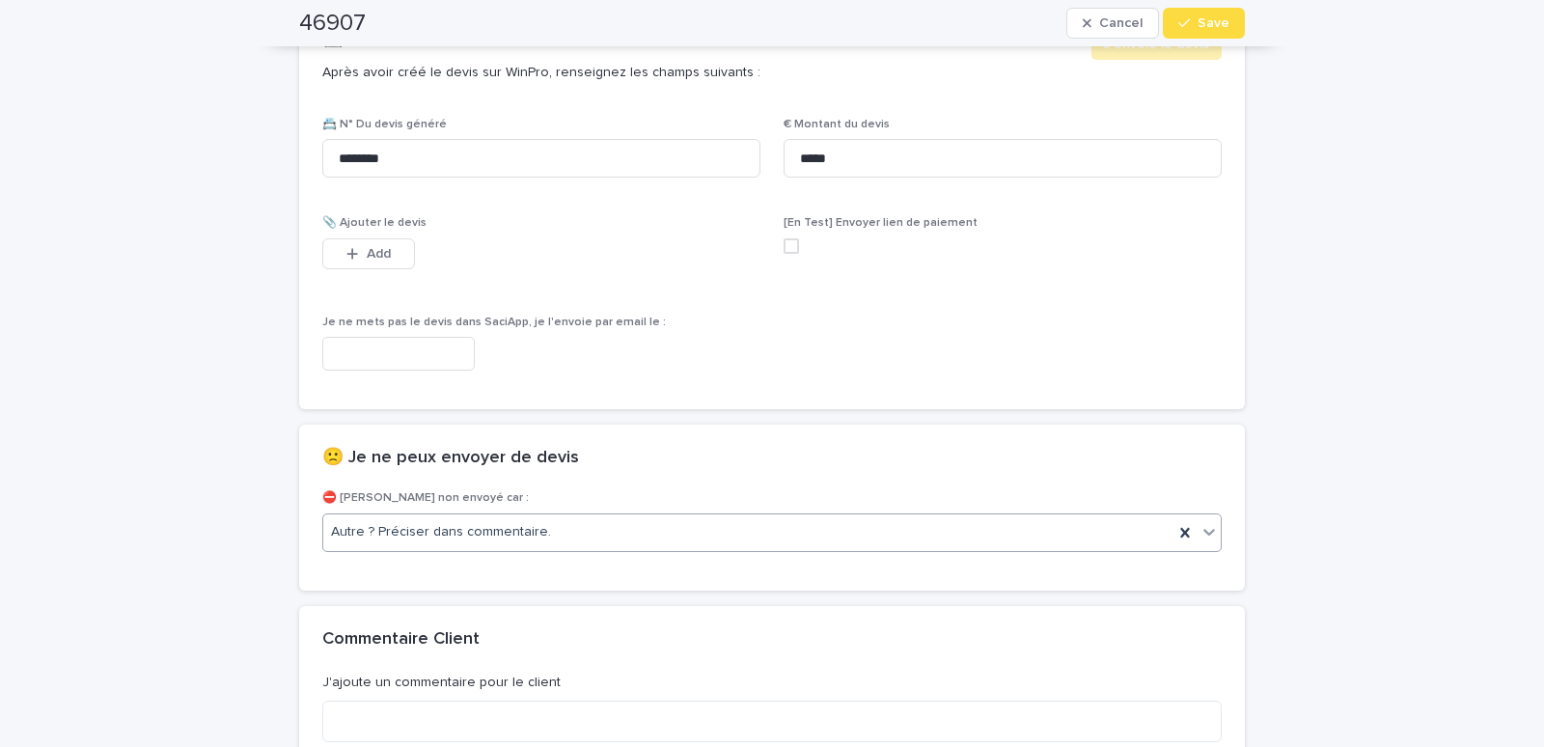
scroll to position [1372, 0]
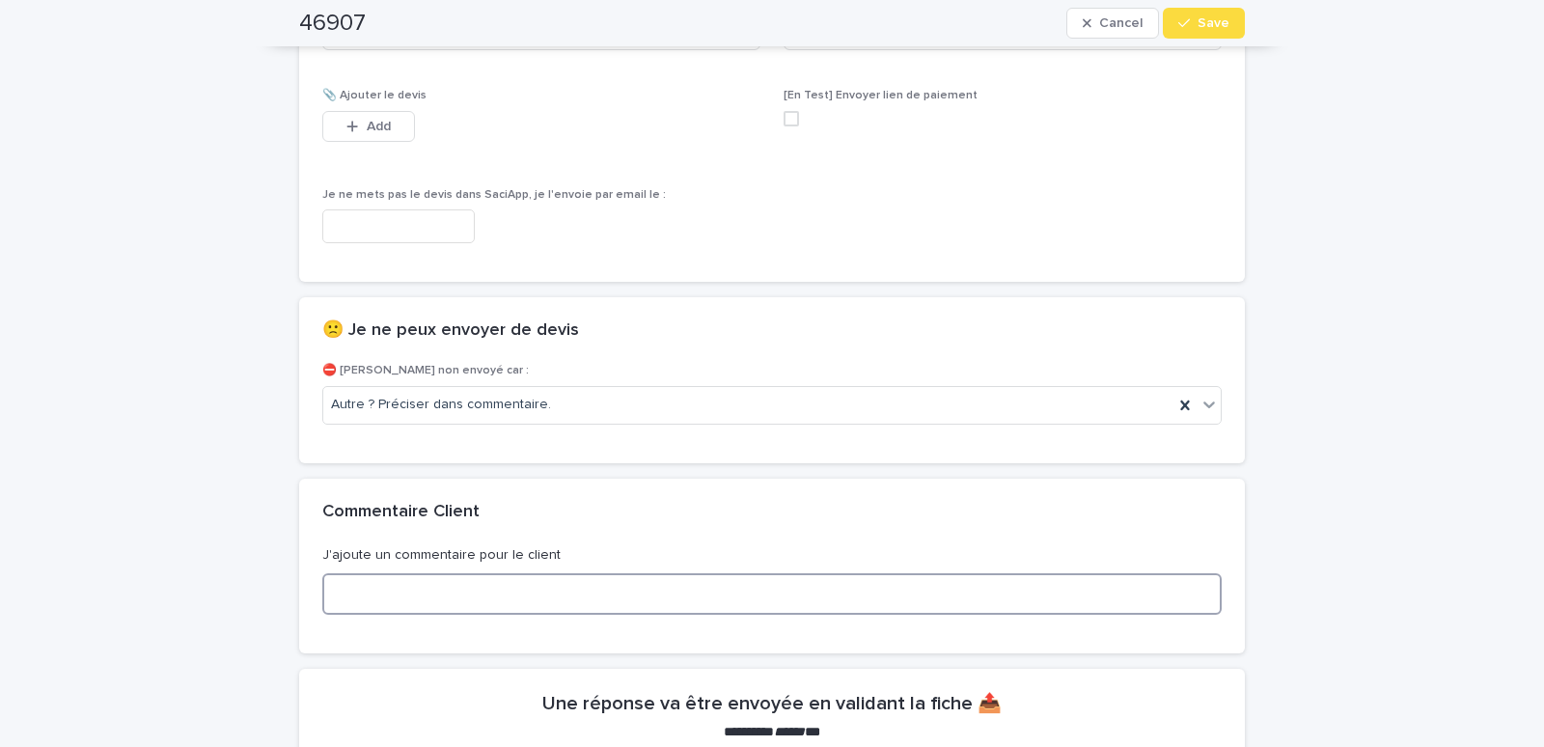
click at [405, 590] on textarea at bounding box center [771, 593] width 899 height 41
type textarea "**********"
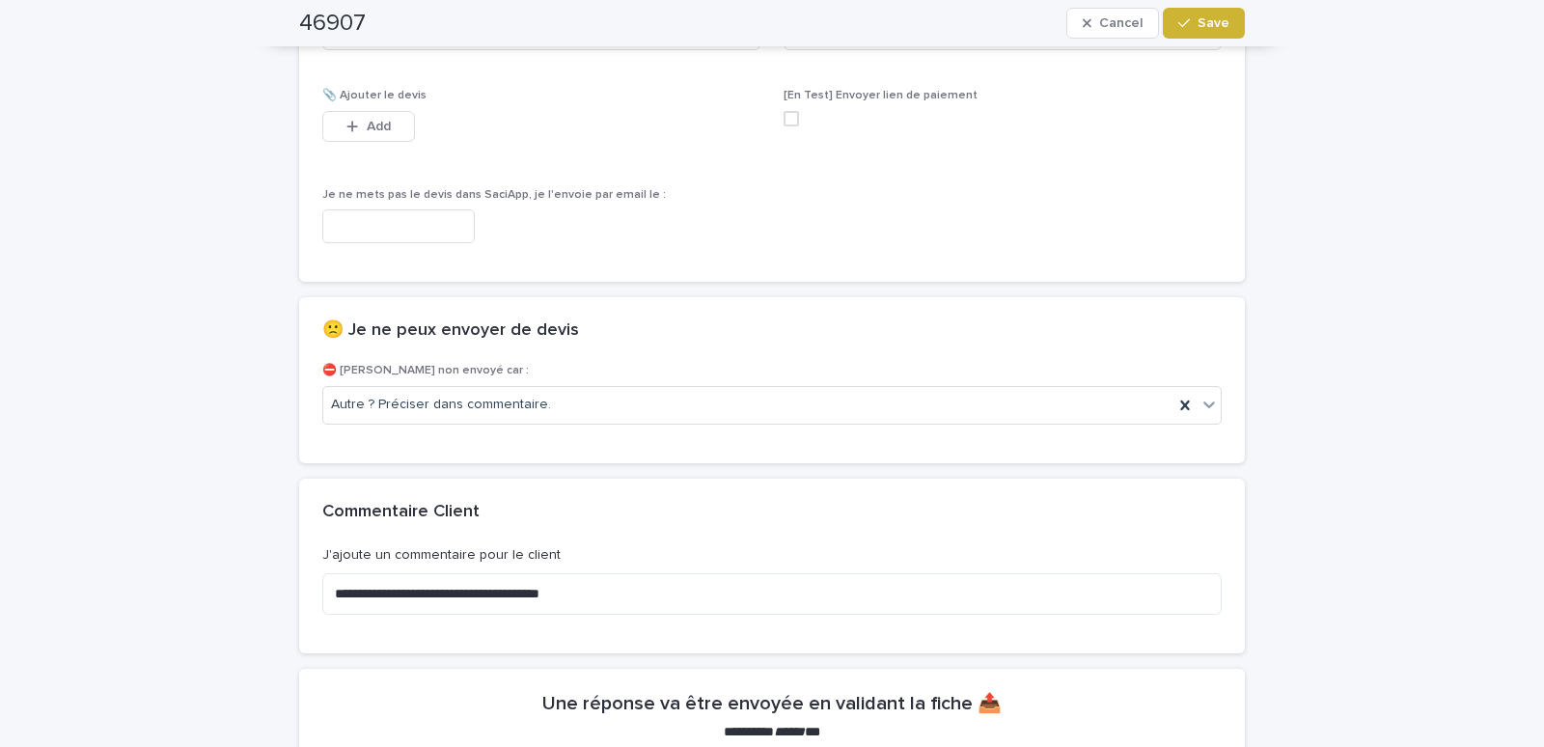
click at [1192, 26] on button "Save" at bounding box center [1204, 23] width 82 height 31
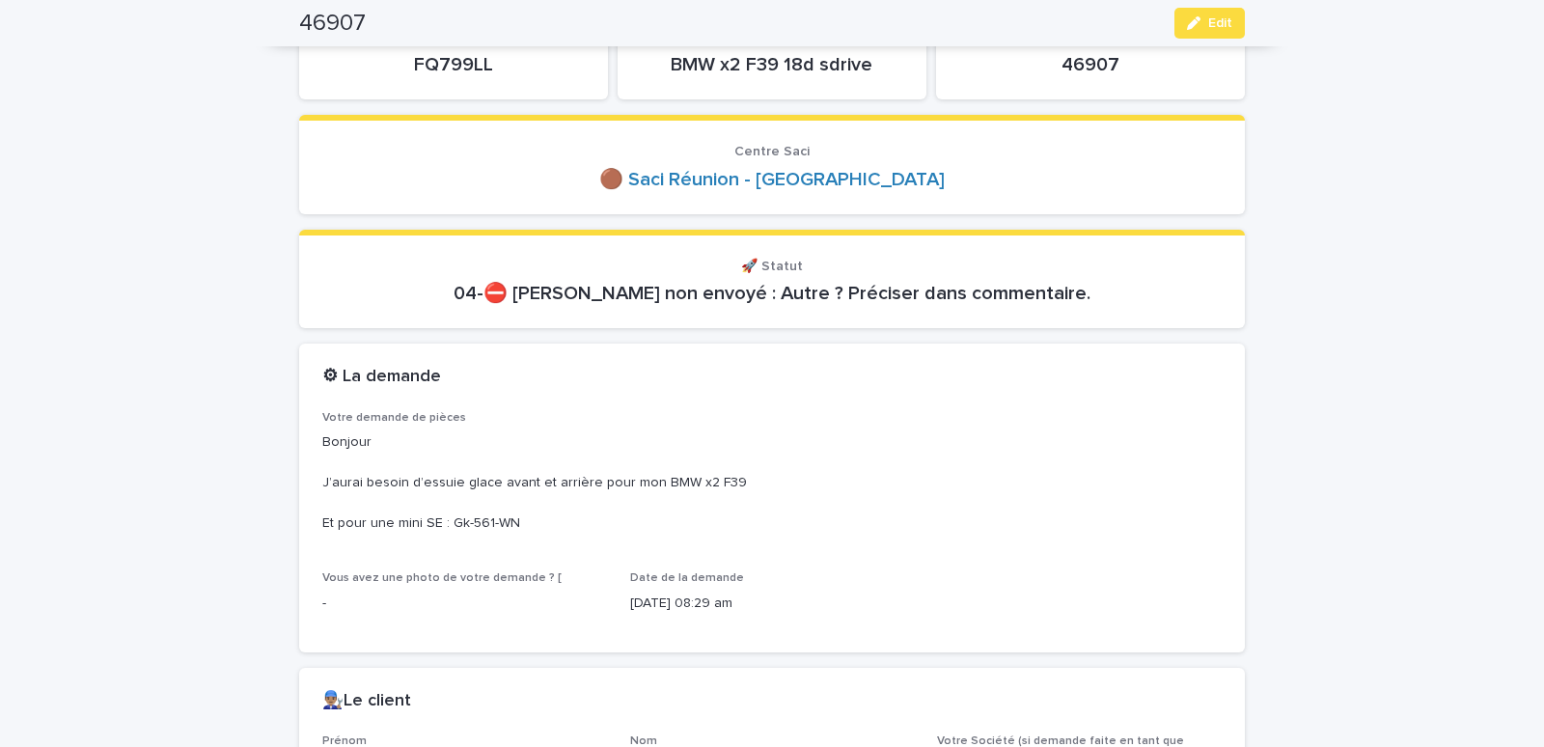
scroll to position [0, 0]
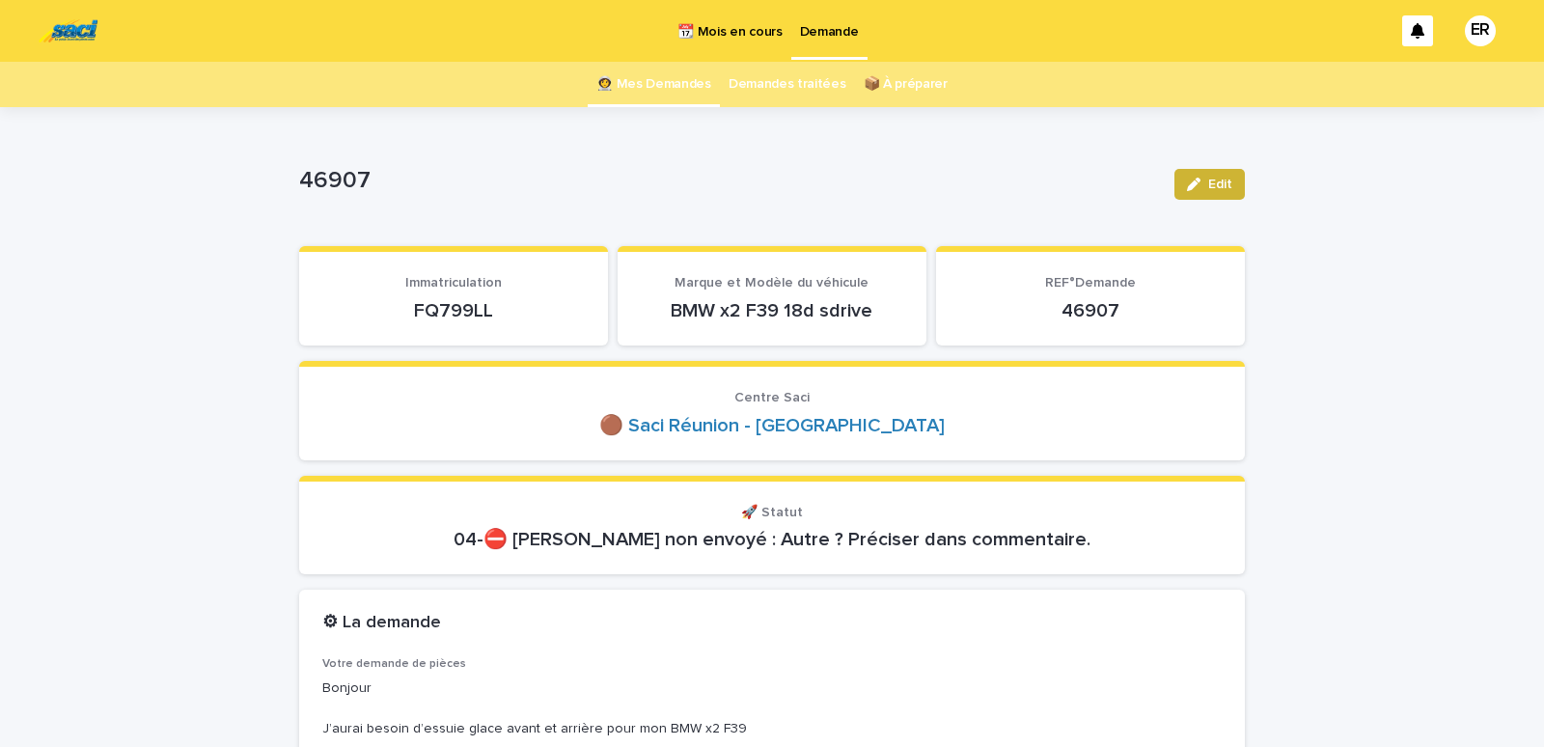
click at [1195, 178] on div "button" at bounding box center [1197, 185] width 21 height 14
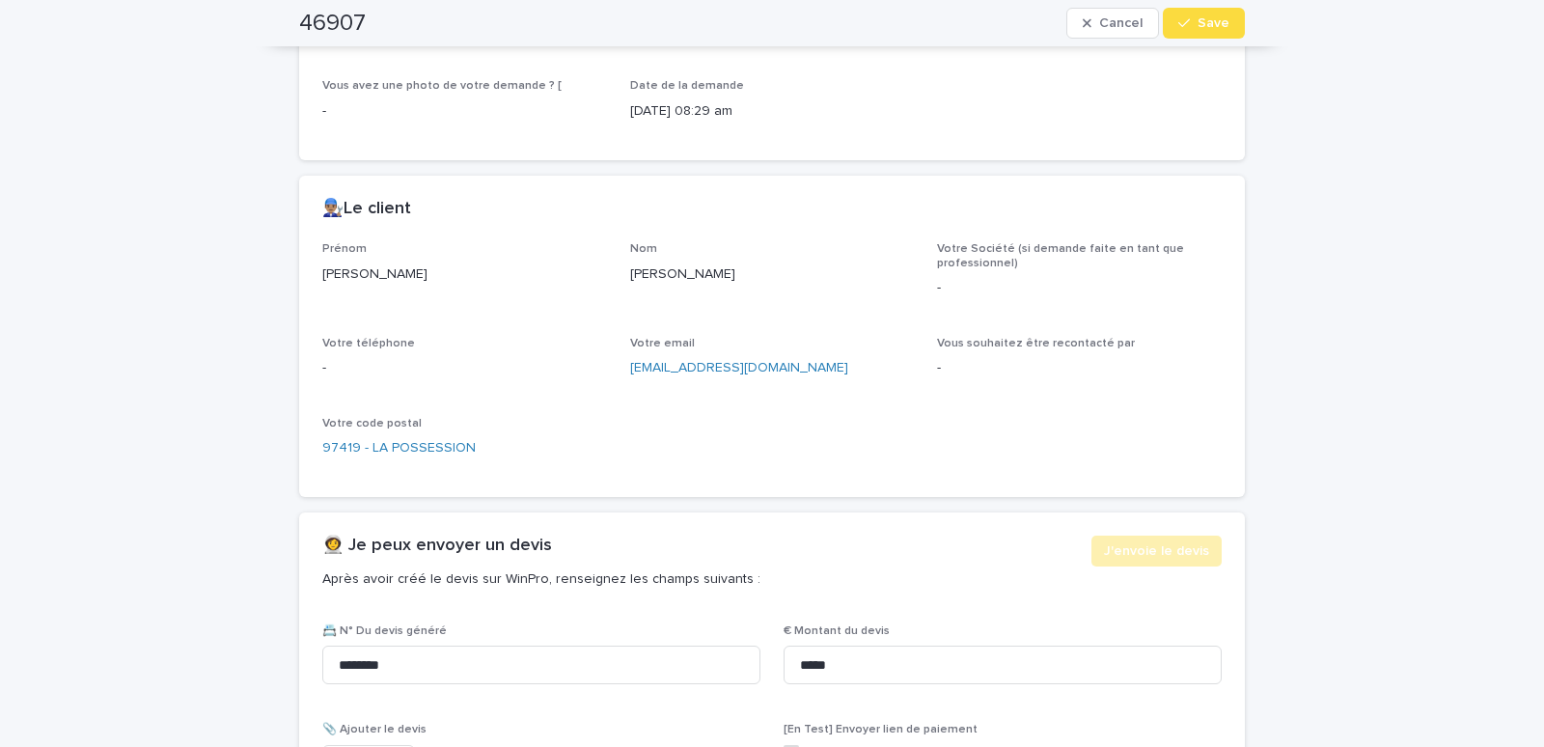
scroll to position [1066, 0]
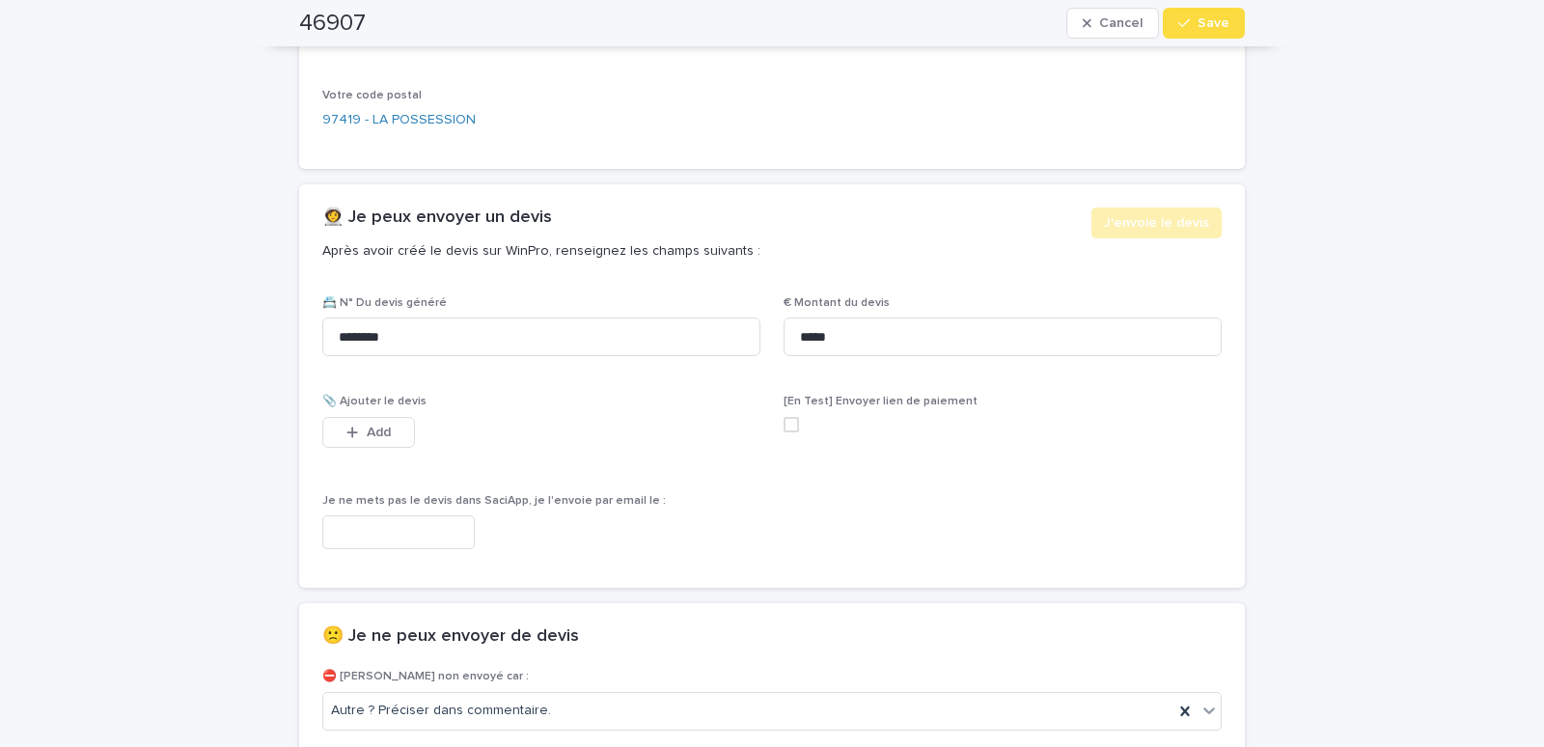
click at [366, 531] on input "text" at bounding box center [398, 532] width 152 height 34
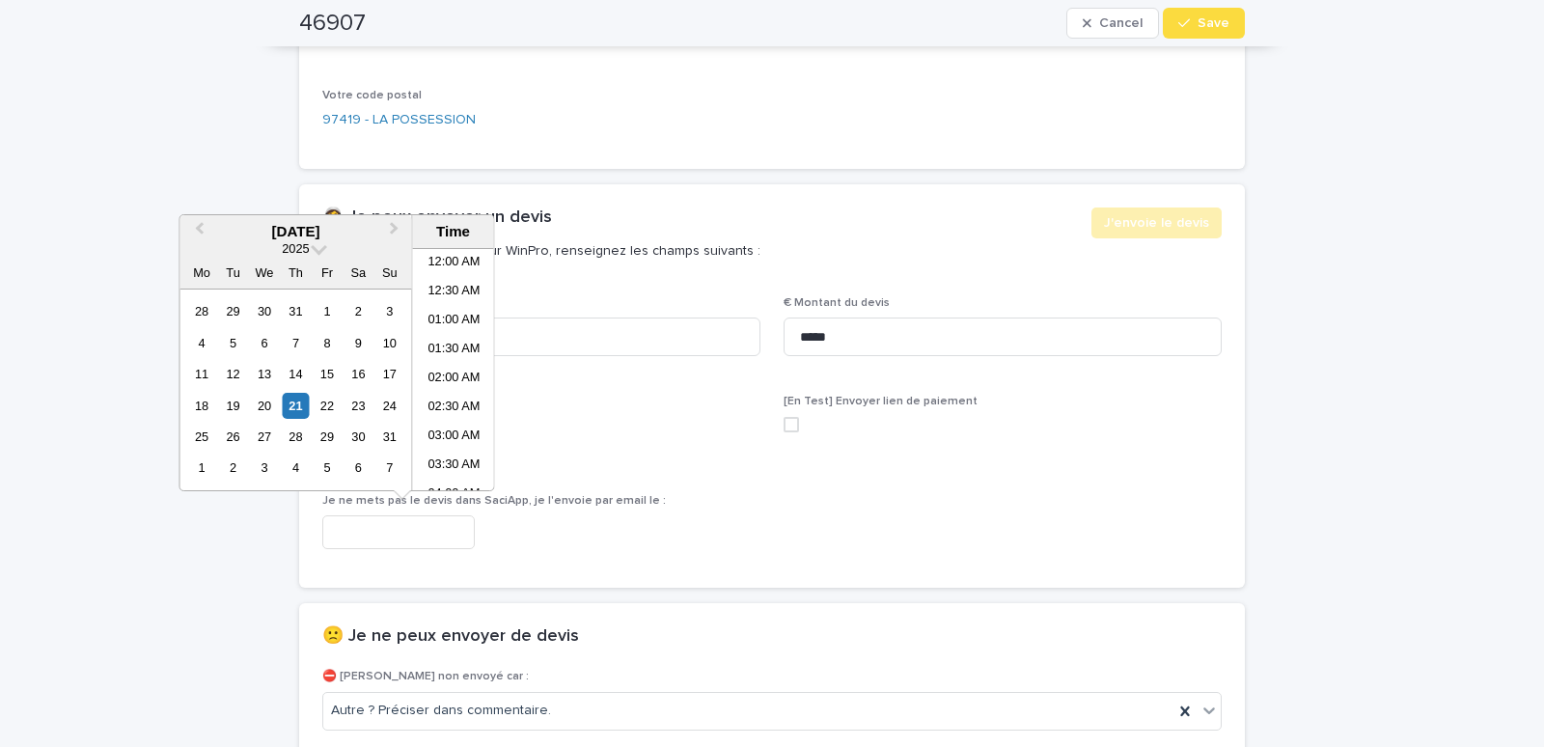
scroll to position [473, 0]
click at [437, 364] on li "10:00 AM" at bounding box center [454, 369] width 82 height 29
type input "**********"
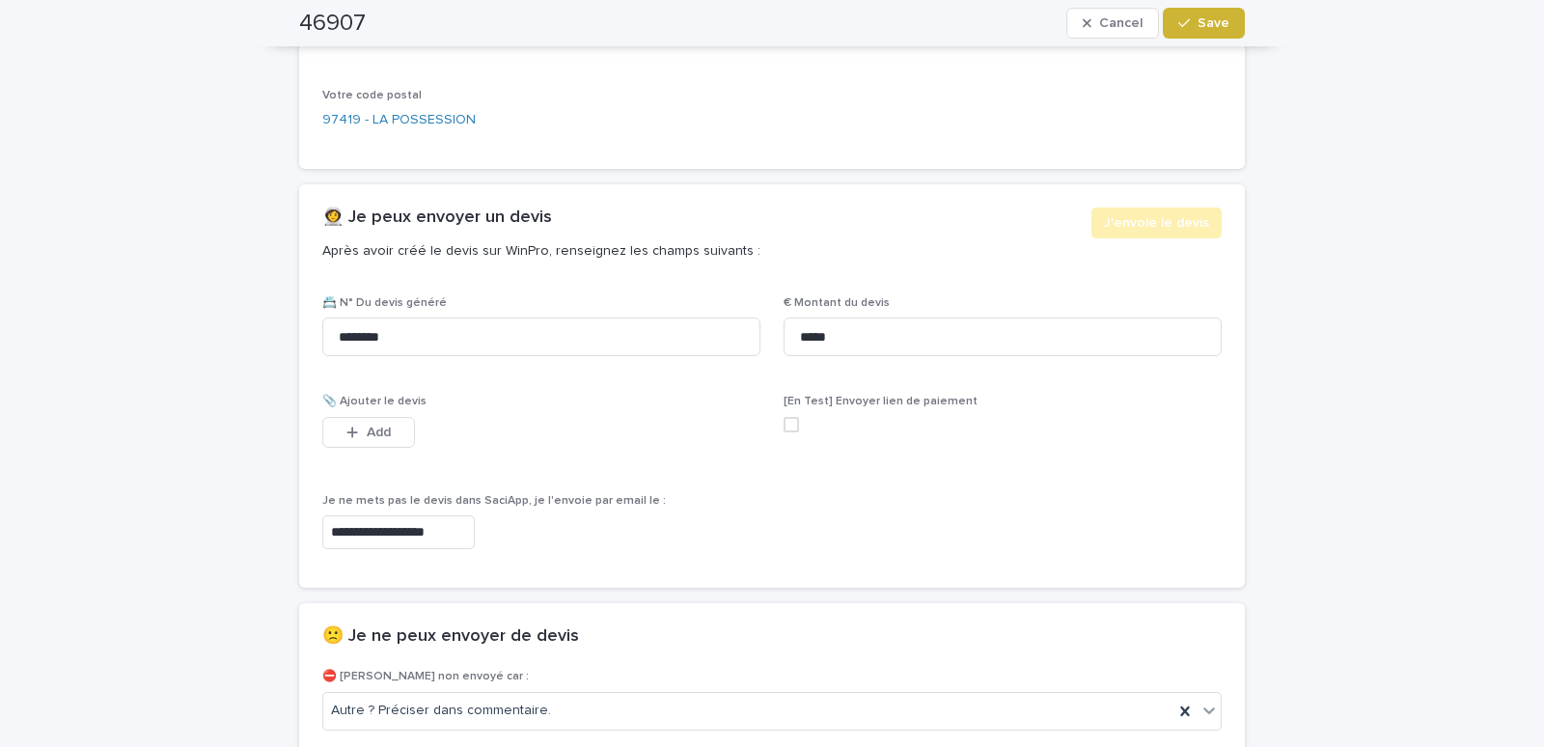
click at [1204, 19] on span "Save" at bounding box center [1213, 23] width 32 height 14
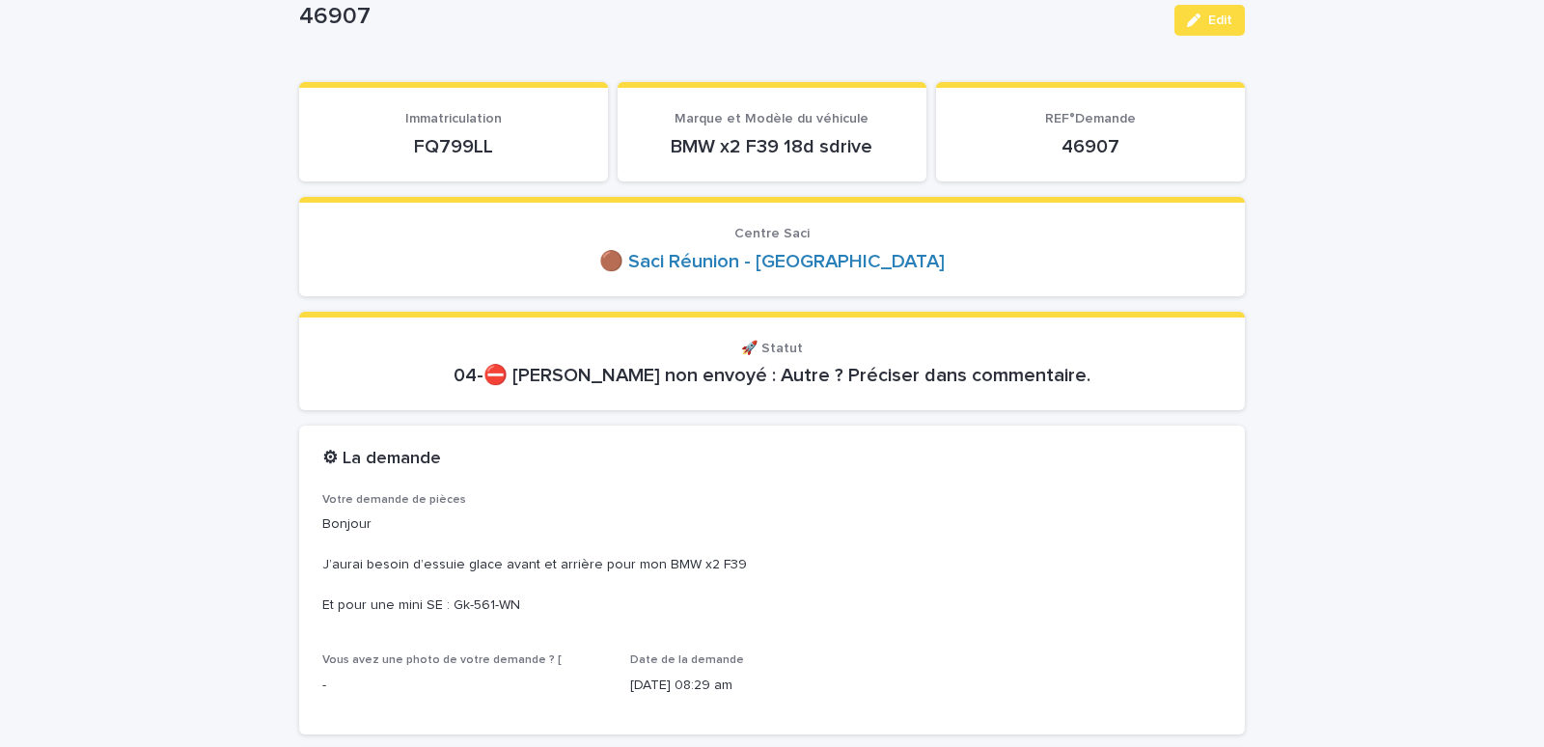
scroll to position [0, 0]
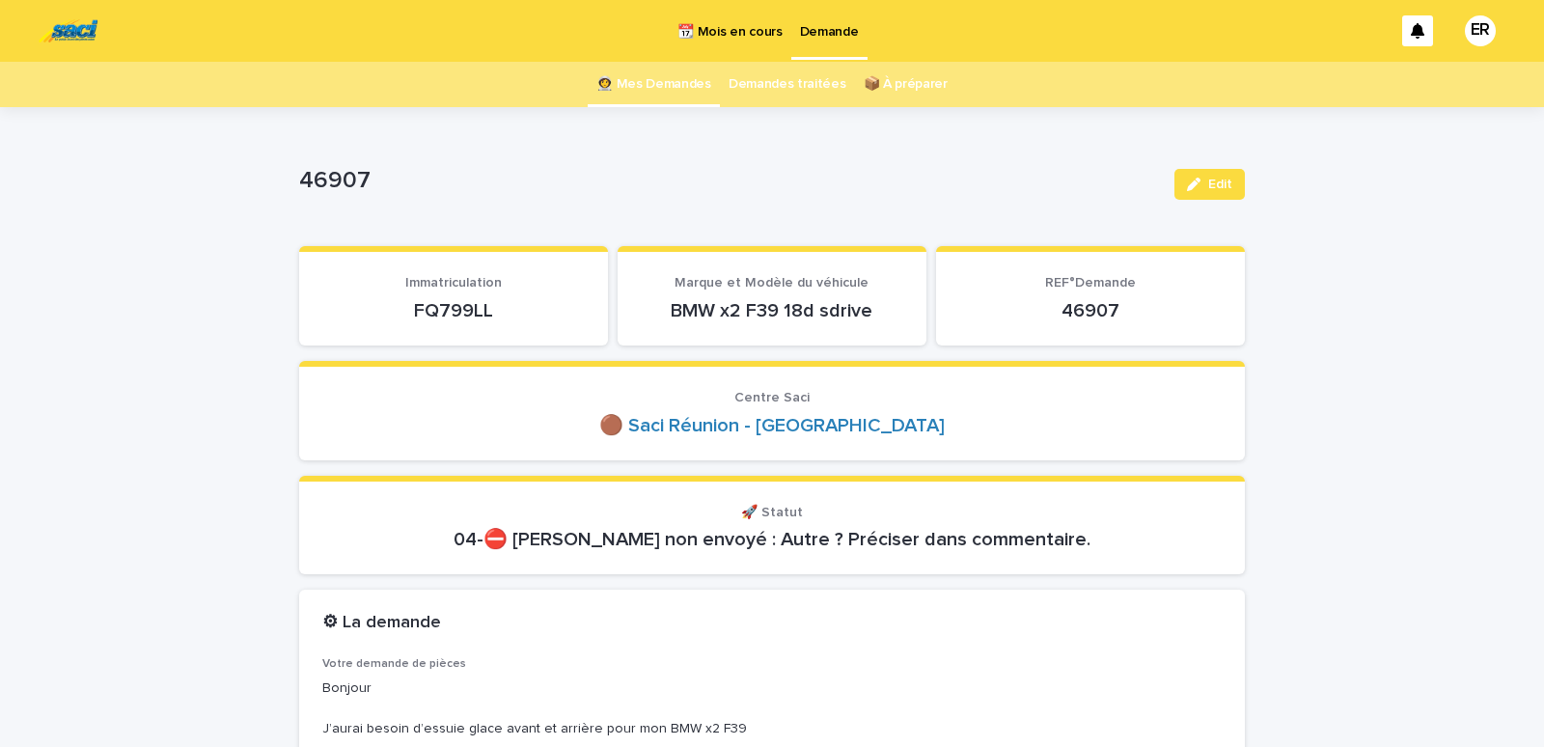
click at [661, 86] on link "👩‍🚀 Mes Demandes" at bounding box center [653, 84] width 115 height 45
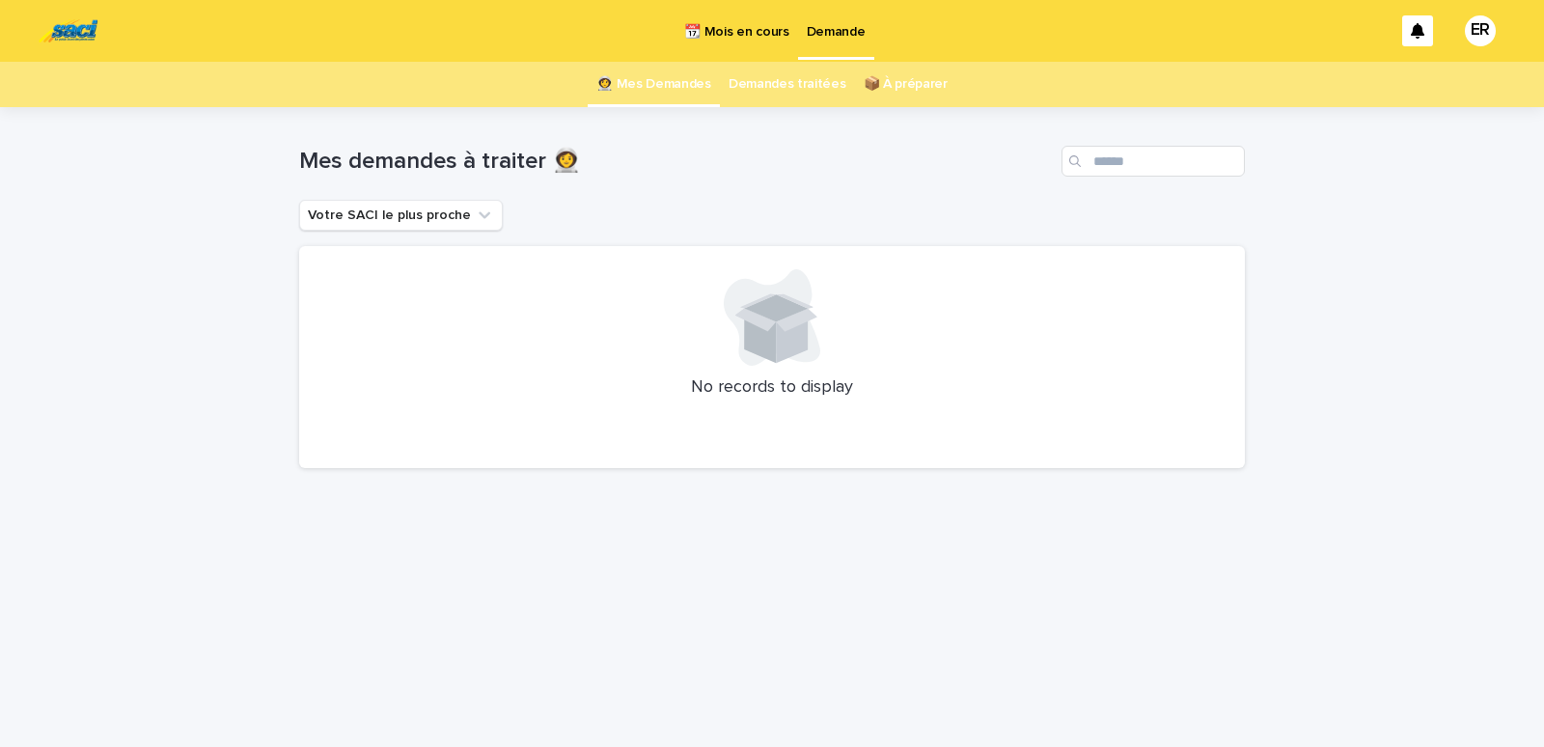
click at [743, 33] on p "📆 Mois en cours" at bounding box center [736, 20] width 104 height 41
